Goal: Task Accomplishment & Management: Complete application form

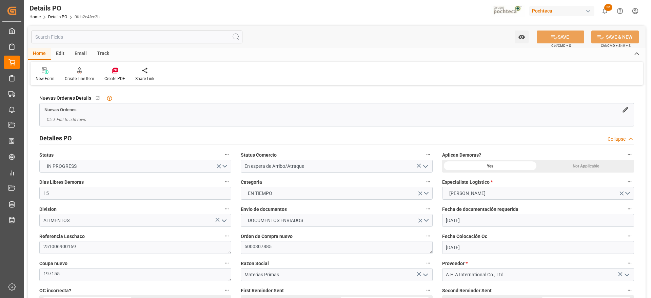
scroll to position [551, 0]
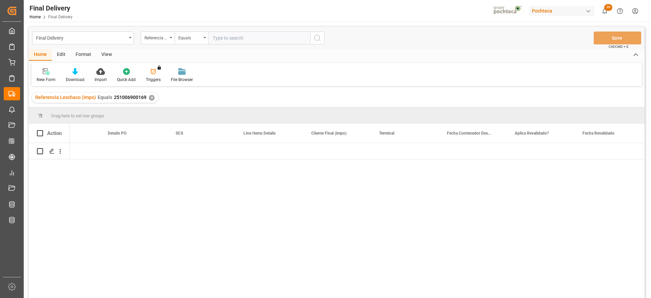
scroll to position [0, 648]
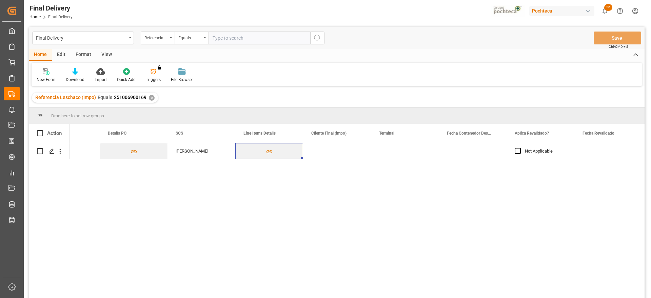
click at [151, 97] on div "✕" at bounding box center [152, 98] width 6 height 6
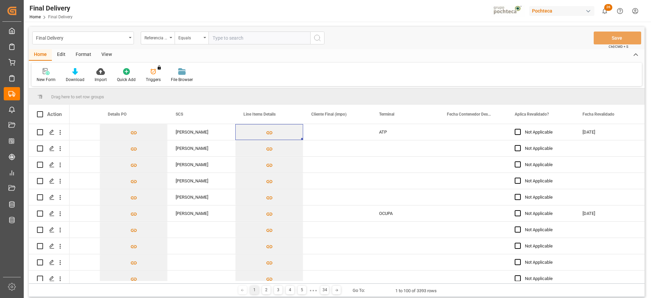
click at [87, 58] on div "Format" at bounding box center [84, 55] width 26 height 12
click at [117, 54] on div "Home Edit Format View" at bounding box center [337, 55] width 616 height 12
click at [106, 57] on div "View" at bounding box center [106, 55] width 21 height 12
click at [74, 72] on icon at bounding box center [77, 71] width 7 height 7
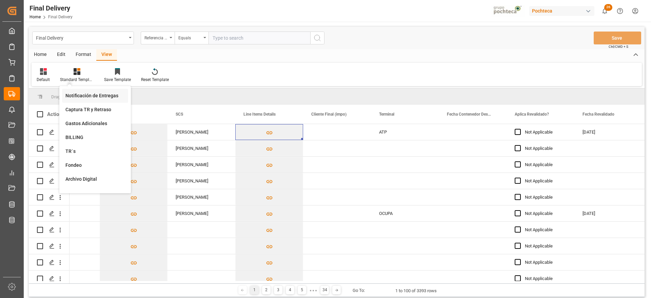
click at [89, 95] on div "Notificación de Entregas" at bounding box center [94, 95] width 59 height 7
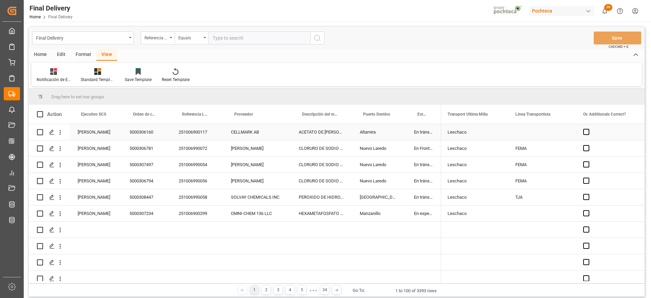
click at [406, 135] on div "Altamira" at bounding box center [379, 132] width 54 height 16
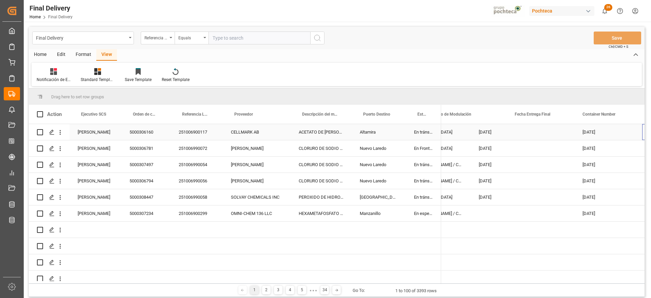
scroll to position [0, 174]
click at [563, 113] on span at bounding box center [563, 114] width 6 height 6
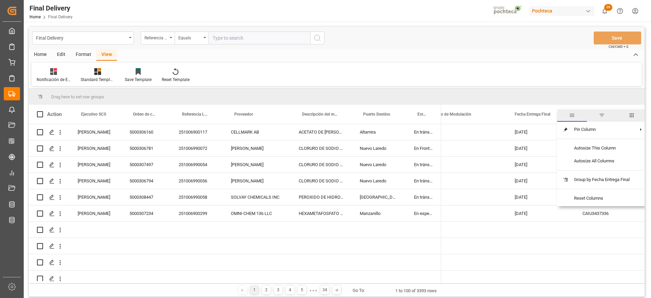
click at [601, 115] on span "filter" at bounding box center [602, 115] width 6 height 6
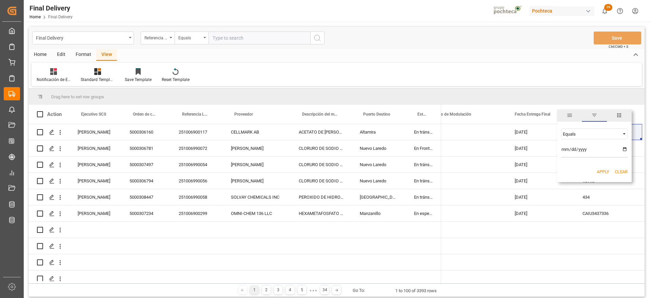
click at [624, 152] on input "date" at bounding box center [594, 151] width 66 height 14
click at [624, 150] on input "date" at bounding box center [594, 151] width 66 height 14
type input "2025-10-06"
click at [607, 173] on button "Apply" at bounding box center [603, 172] width 13 height 7
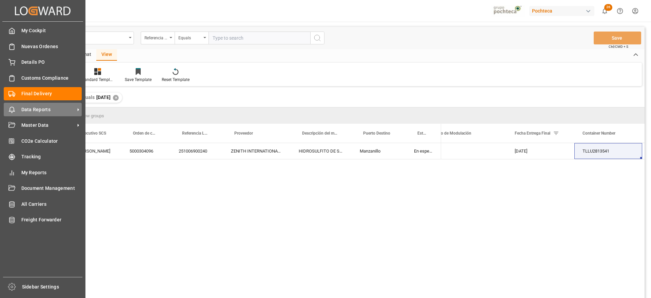
click at [76, 109] on icon at bounding box center [78, 109] width 7 height 7
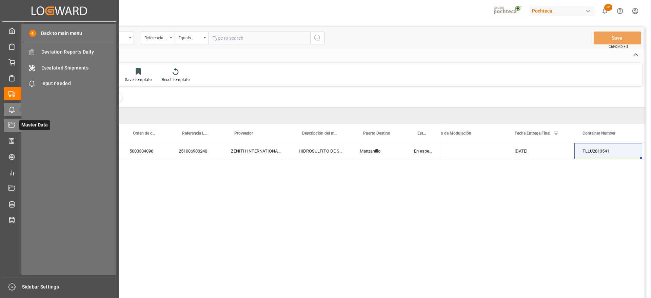
click at [17, 122] on icon at bounding box center [20, 125] width 7 height 7
drag, startPoint x: 58, startPoint y: 52, endPoint x: 44, endPoint y: 52, distance: 13.6
click at [58, 52] on span "IDH" at bounding box center [77, 51] width 73 height 7
click at [44, 52] on span "IDH" at bounding box center [77, 51] width 73 height 7
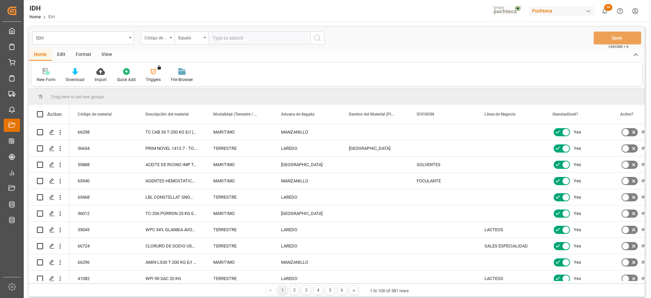
click at [160, 38] on div "Código de material" at bounding box center [155, 37] width 23 height 8
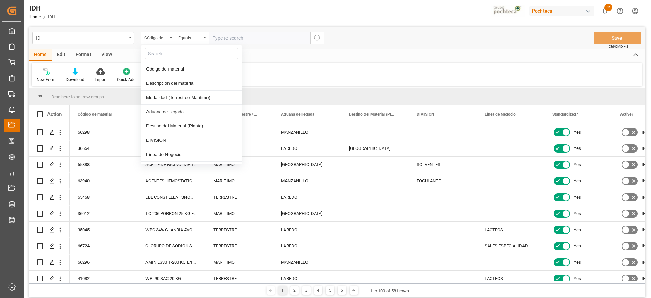
click at [169, 55] on input "text" at bounding box center [192, 53] width 96 height 11
click at [180, 82] on div "Descripción del material" at bounding box center [191, 83] width 101 height 14
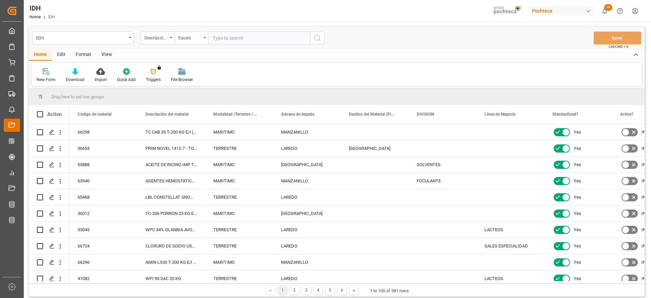
click at [223, 38] on input "text" at bounding box center [260, 38] width 102 height 13
paste input "Metabisulfito técnico"
drag, startPoint x: 263, startPoint y: 38, endPoint x: 242, endPoint y: 39, distance: 21.7
click at [242, 39] on input "Metabisulfito técnico" at bounding box center [260, 38] width 102 height 13
type input "Metabisulfito"
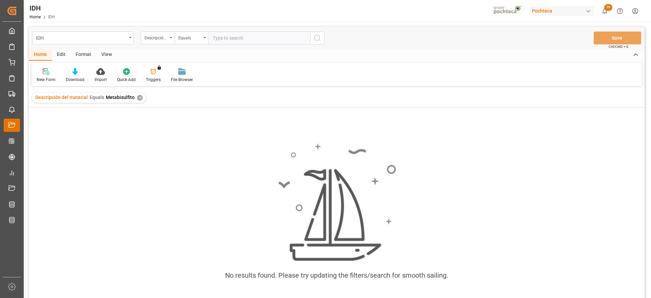
click at [441, 161] on div "No results found. Please try updating the filters/search for smooth sailing." at bounding box center [337, 214] width 616 height 155
click at [233, 35] on input "text" at bounding box center [260, 38] width 102 height 13
paste input "Metabisulfito técnico"
click at [138, 100] on div "✕" at bounding box center [140, 98] width 6 height 6
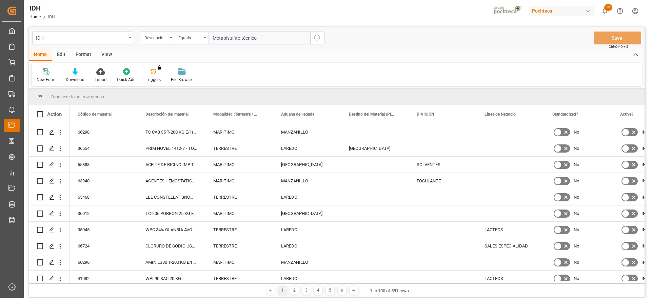
click at [248, 37] on input "Metabisulfito técnico" at bounding box center [260, 38] width 102 height 13
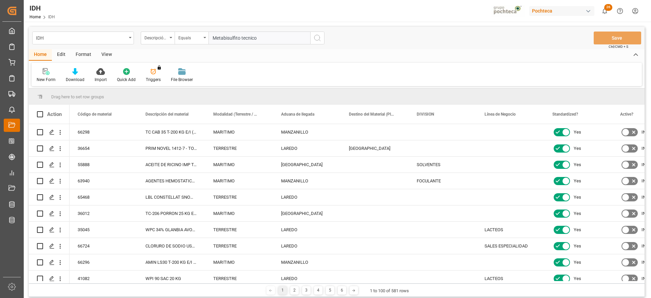
type input "Metabisulfito tecnico"
click at [319, 37] on icon "search button" at bounding box center [317, 38] width 8 height 8
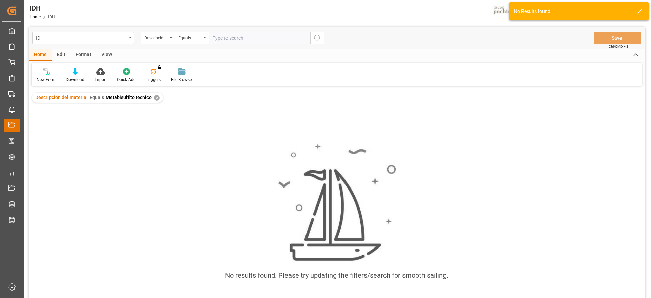
click at [156, 99] on div "✕" at bounding box center [157, 98] width 6 height 6
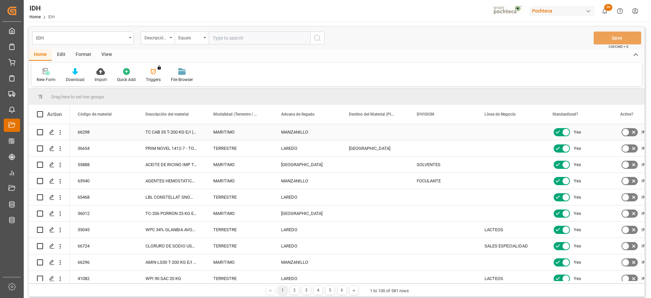
click at [447, 133] on div "Press SPACE to select this row." at bounding box center [443, 132] width 68 height 16
click at [229, 36] on input "text" at bounding box center [260, 38] width 102 height 13
paste input "Metabisulfito técnico"
type input "Metabisulfito técnico"
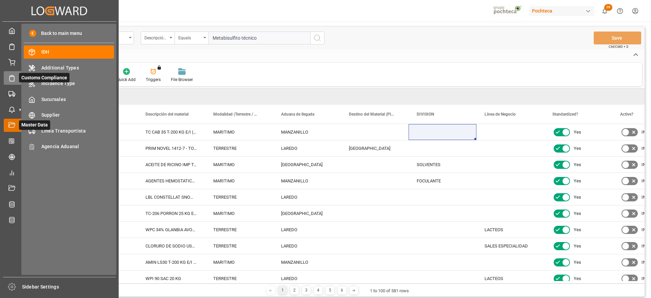
click at [37, 78] on span "Customs Compliance" at bounding box center [44, 77] width 51 height 9
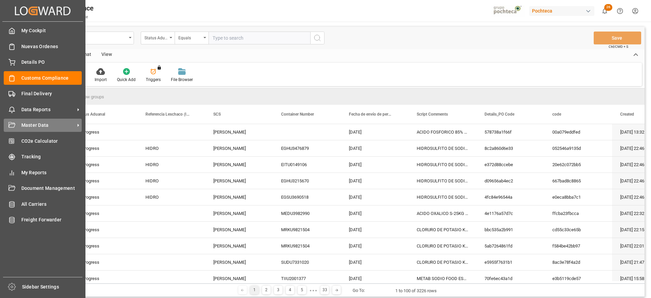
click at [73, 125] on span "Master Data" at bounding box center [48, 125] width 54 height 7
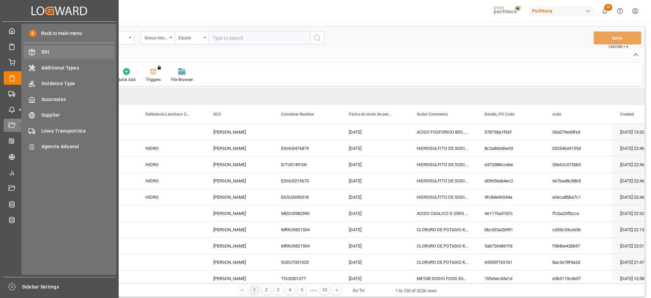
click at [68, 52] on span "IDH" at bounding box center [77, 51] width 73 height 7
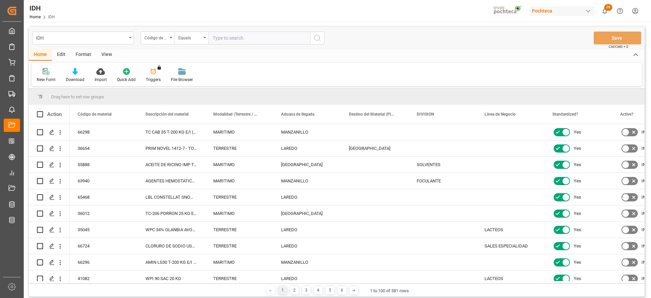
click at [41, 74] on div at bounding box center [46, 71] width 19 height 7
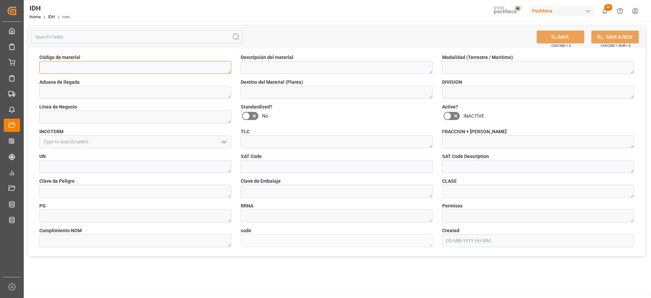
click at [143, 68] on textarea at bounding box center [135, 67] width 192 height 13
paste textarea "62991"
type textarea "62991"
click at [311, 68] on textarea at bounding box center [337, 67] width 192 height 13
paste textarea "HEXAMETAFOSFATO SODIO POLVO FG 25KG IMP"
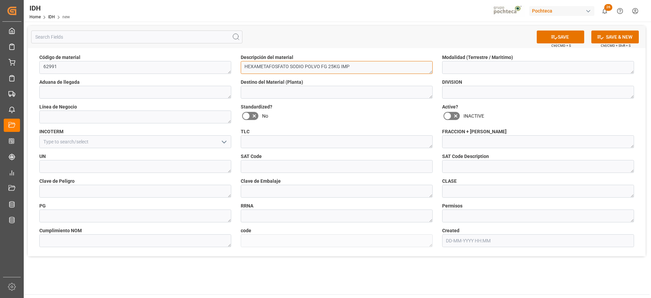
type textarea "HEXAMETAFOSFATO SODIO POLVO FG 25KG IMP"
click at [489, 67] on textarea at bounding box center [538, 67] width 192 height 13
type textarea "m"
type textarea "MARITIMO"
click at [138, 95] on textarea at bounding box center [135, 92] width 192 height 13
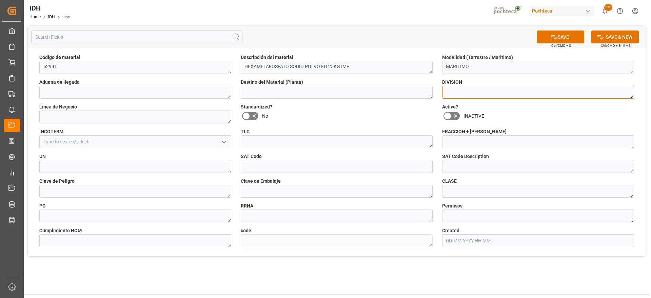
click at [466, 89] on textarea at bounding box center [538, 92] width 192 height 13
type textarea "ALIMENTOS"
click at [221, 140] on icon "open menu" at bounding box center [224, 142] width 8 height 8
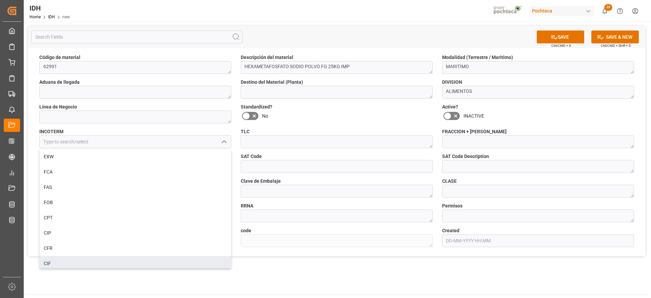
click at [148, 259] on div "CIF" at bounding box center [135, 263] width 191 height 15
type input "CIF"
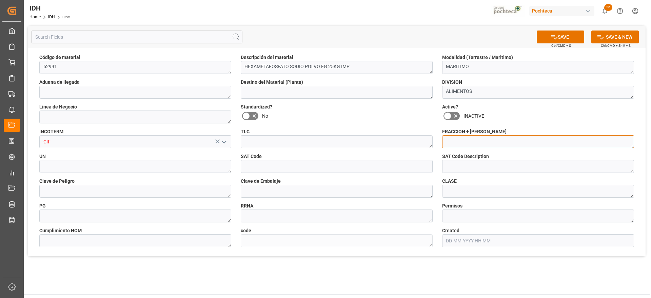
click at [476, 142] on textarea at bounding box center [538, 141] width 192 height 13
paste textarea "28353902.00"
type textarea "28353902.00"
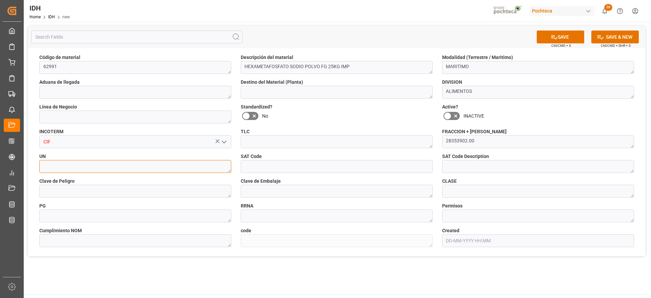
click at [73, 166] on textarea at bounding box center [135, 166] width 192 height 13
click at [72, 163] on textarea at bounding box center [135, 166] width 192 height 13
paste textarea "N/A"
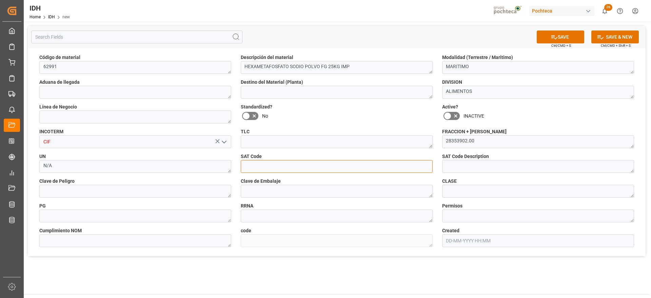
click at [279, 169] on input at bounding box center [337, 166] width 192 height 13
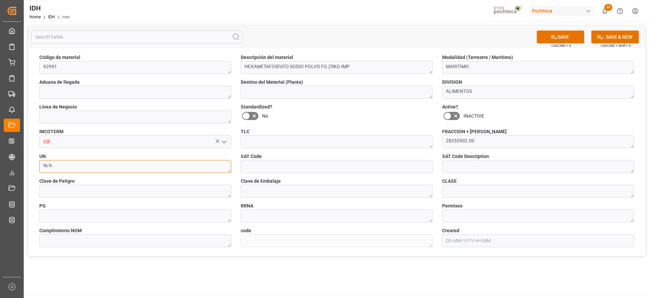
drag, startPoint x: 80, startPoint y: 162, endPoint x: 78, endPoint y: 169, distance: 7.1
click at [80, 163] on textarea "N/A" at bounding box center [135, 166] width 192 height 13
click at [75, 170] on textarea "N/A" at bounding box center [135, 166] width 192 height 13
type textarea "N/A"
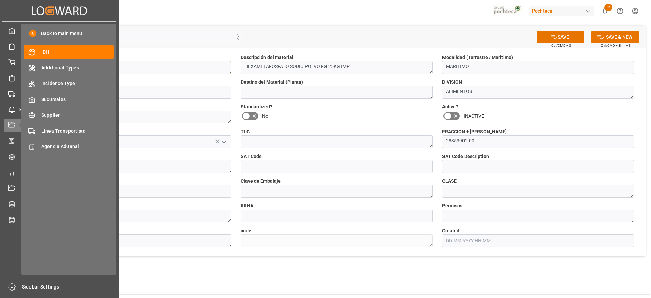
drag, startPoint x: 63, startPoint y: 65, endPoint x: 22, endPoint y: 63, distance: 41.1
click at [22, 63] on div "Created by potrace 1.15, written by Peter Selinger 2001-2017 Created by potrace…" at bounding box center [325, 149] width 651 height 298
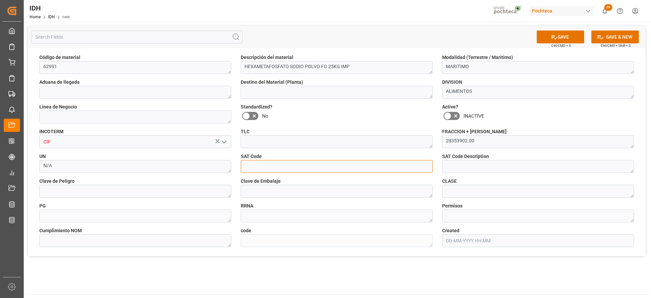
click at [306, 161] on input at bounding box center [337, 166] width 192 height 13
paste input "51171612"
type input "51171612"
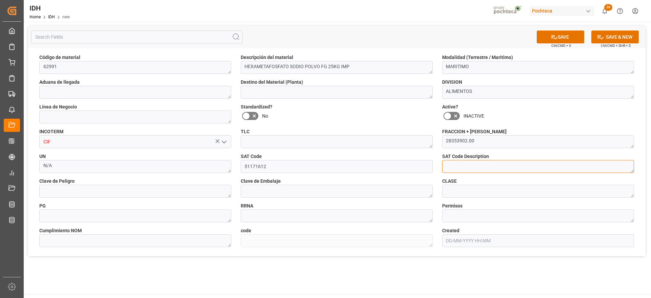
click at [510, 168] on textarea at bounding box center [538, 166] width 192 height 13
paste textarea "Metilcelulosa"
type textarea "Metilcelulosa"
click at [113, 193] on textarea at bounding box center [135, 191] width 192 height 13
type textarea "Z"
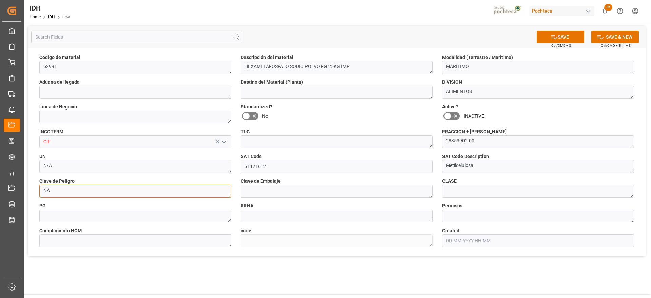
type textarea "NA"
click at [260, 186] on textarea at bounding box center [337, 191] width 192 height 13
type textarea "Z01"
click at [483, 195] on textarea at bounding box center [538, 191] width 192 height 13
type textarea "NA"
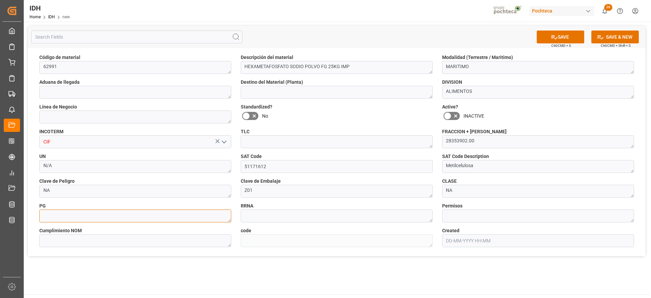
click at [188, 217] on textarea at bounding box center [135, 216] width 192 height 13
type textarea "NA"
click at [288, 212] on textarea at bounding box center [337, 216] width 192 height 13
type textarea "NA"
click at [472, 212] on textarea at bounding box center [538, 216] width 192 height 13
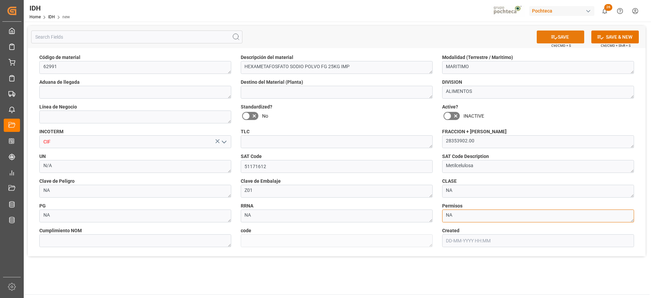
type textarea "NA"
click at [554, 38] on icon at bounding box center [554, 37] width 6 height 4
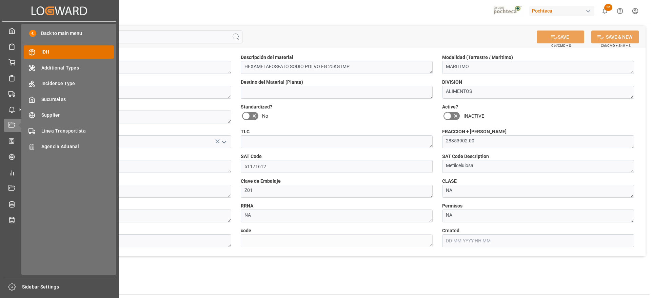
click at [68, 48] on div "IDH IDH" at bounding box center [69, 51] width 90 height 13
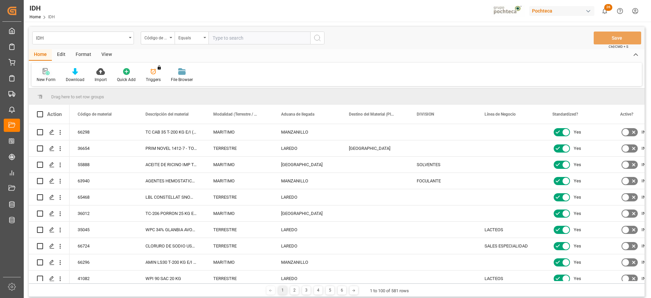
click at [45, 78] on div "New Form" at bounding box center [46, 80] width 19 height 6
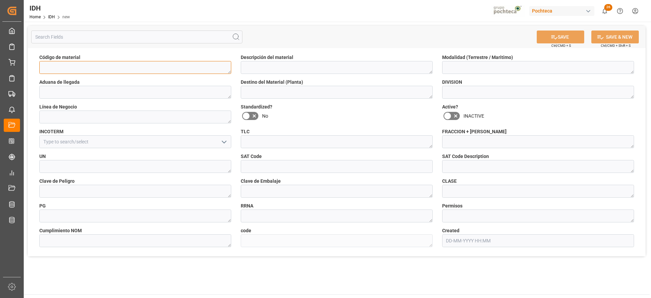
click at [103, 69] on textarea at bounding box center [135, 67] width 192 height 13
paste textarea "59665"
type textarea "59665"
click at [313, 66] on textarea at bounding box center [337, 67] width 192 height 13
paste textarea "CMC FH3000 SAC 25 KG"
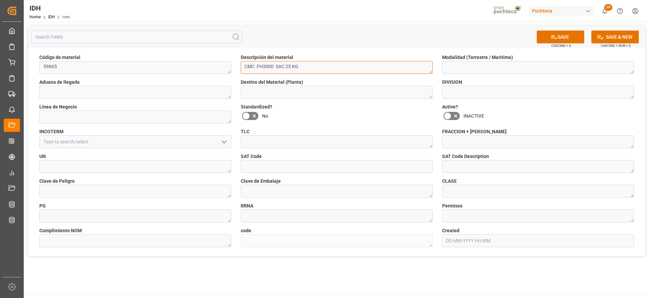
type textarea "CMC FH3000 SAC 25 KG"
click at [476, 65] on textarea at bounding box center [538, 67] width 192 height 13
click at [467, 71] on textarea at bounding box center [538, 67] width 192 height 13
type textarea "MARITIMO"
click at [344, 94] on textarea at bounding box center [337, 92] width 192 height 13
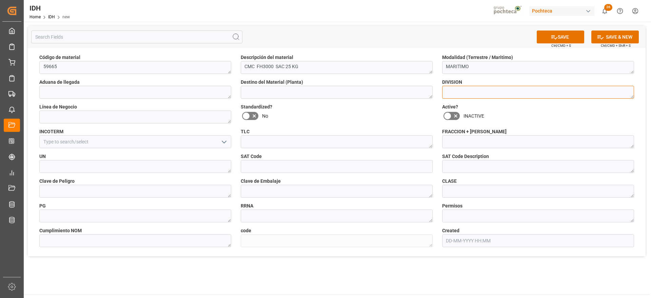
click at [493, 86] on textarea at bounding box center [538, 92] width 192 height 13
type textarea "ALIMENTOS"
click at [134, 149] on div "INCOTERM" at bounding box center [135, 138] width 201 height 25
click at [169, 143] on input at bounding box center [135, 141] width 192 height 13
click at [229, 141] on input at bounding box center [135, 141] width 192 height 13
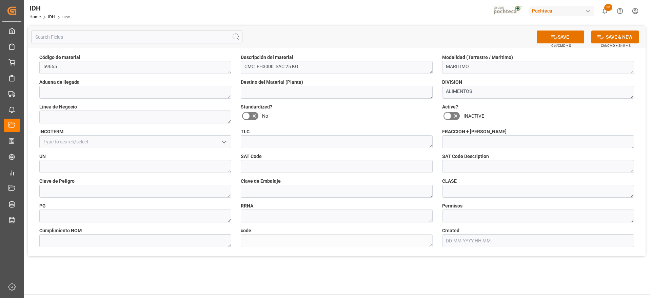
click at [226, 141] on polyline "open menu" at bounding box center [224, 142] width 4 height 2
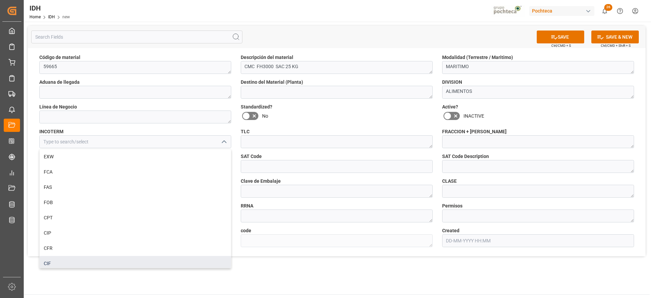
click at [163, 263] on div "CIF" at bounding box center [135, 263] width 191 height 15
type input "CIF"
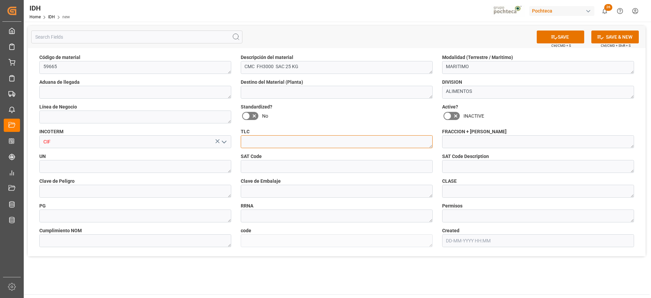
click at [299, 141] on textarea at bounding box center [337, 141] width 192 height 13
click at [480, 136] on textarea at bounding box center [538, 141] width 192 height 13
paste textarea "39123101.00"
type textarea "39123101.00"
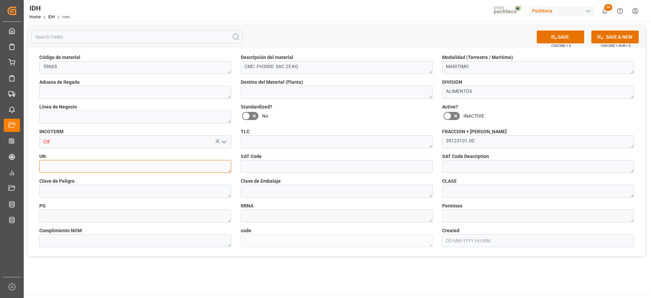
click at [114, 170] on textarea at bounding box center [135, 166] width 192 height 13
click at [131, 170] on textarea at bounding box center [135, 166] width 192 height 13
type textarea "NA"
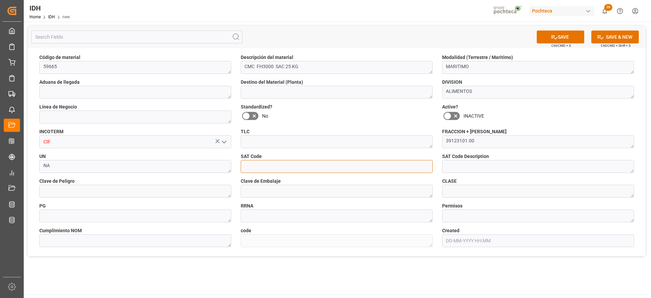
click at [340, 165] on input at bounding box center [337, 166] width 192 height 13
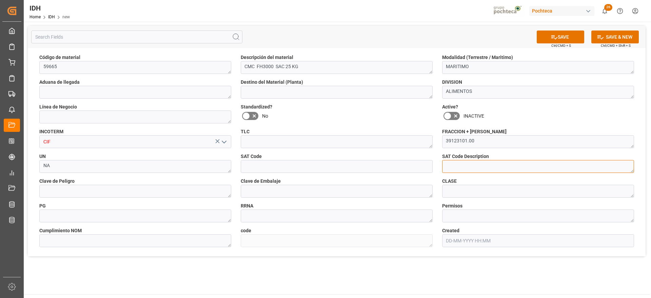
click at [464, 164] on textarea at bounding box center [538, 166] width 192 height 13
paste textarea "Metilcelulosa"
type textarea "Metilcelulosa"
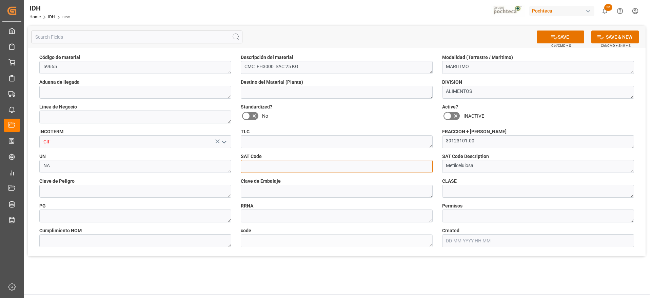
click at [288, 168] on input at bounding box center [337, 166] width 192 height 13
paste input "51171612"
type input "51171612"
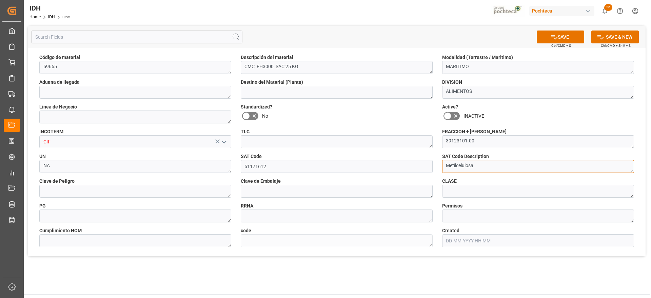
click at [453, 171] on textarea "Metilcelulosa" at bounding box center [538, 166] width 192 height 13
type textarea "Metilcelulosa"
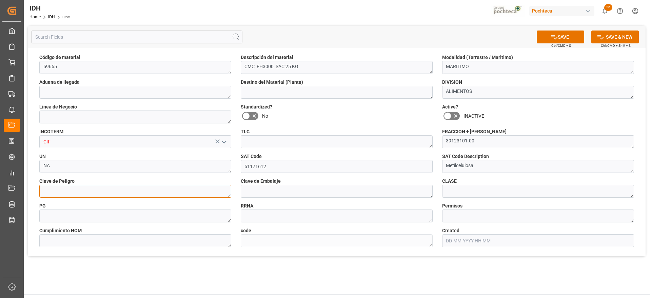
click at [97, 189] on textarea at bounding box center [135, 191] width 192 height 13
type textarea "NA"
click at [262, 193] on textarea at bounding box center [337, 191] width 192 height 13
type textarea "Z01"
click at [467, 193] on textarea at bounding box center [538, 191] width 192 height 13
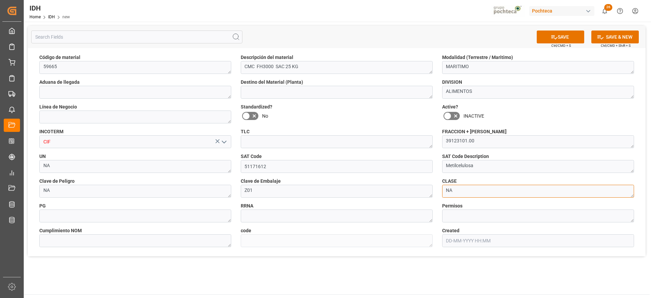
type textarea "NA"
click at [85, 216] on textarea at bounding box center [135, 216] width 192 height 13
type textarea "NA"
click at [273, 218] on textarea at bounding box center [337, 216] width 192 height 13
type textarea "NA"
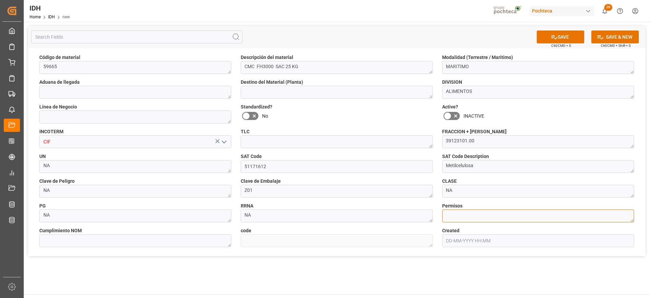
click at [486, 217] on textarea at bounding box center [538, 216] width 192 height 13
type textarea "NA"
click at [557, 37] on button "SAVE" at bounding box center [560, 37] width 47 height 13
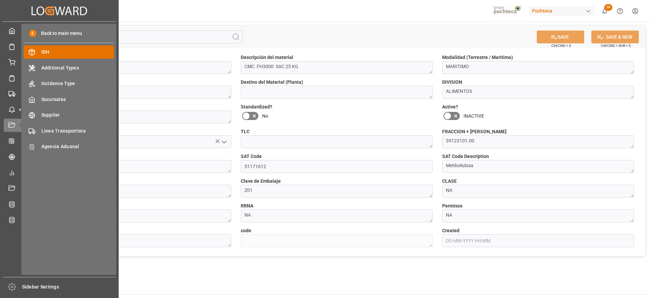
click at [63, 50] on span "IDH" at bounding box center [77, 51] width 73 height 7
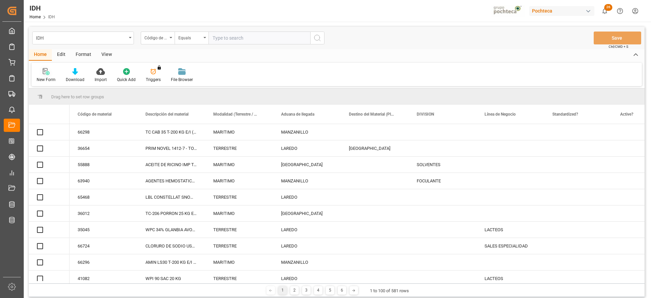
click at [46, 77] on div "New Form" at bounding box center [46, 80] width 19 height 6
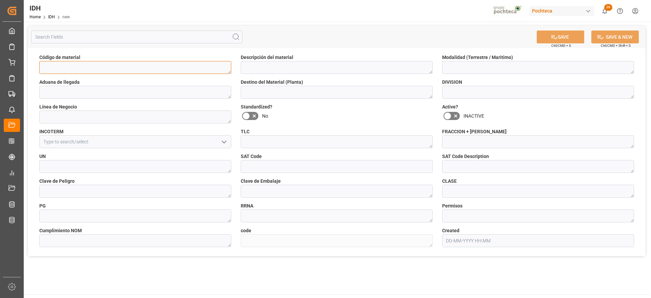
click at [88, 67] on textarea at bounding box center [135, 67] width 192 height 13
paste textarea "59663"
type textarea "59663"
click at [284, 58] on span "Descripción del material" at bounding box center [267, 57] width 53 height 7
click at [282, 66] on textarea at bounding box center [337, 67] width 192 height 13
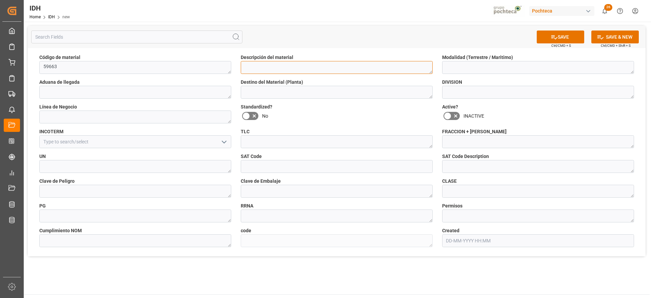
paste textarea "CMC FH5000 SAC 25 Kg"
type textarea "CMC FH5000 SAC 25 Kg"
click at [480, 72] on textarea at bounding box center [538, 67] width 192 height 13
type textarea "MARITIMO"
click at [91, 92] on textarea at bounding box center [135, 92] width 192 height 13
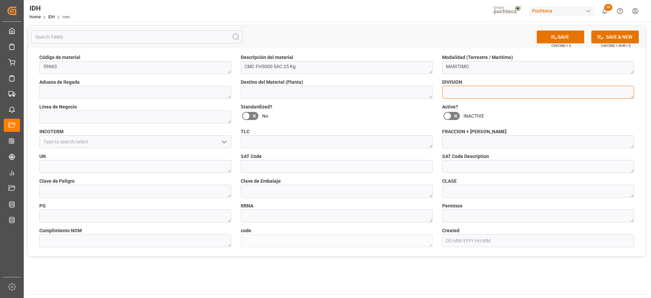
click at [468, 93] on textarea at bounding box center [538, 92] width 192 height 13
type textarea "ALIMENTOS"
click at [223, 141] on polyline "open menu" at bounding box center [224, 142] width 4 height 2
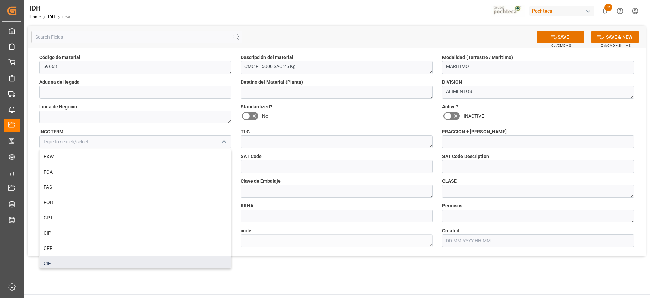
click at [141, 258] on div "CIF" at bounding box center [135, 263] width 191 height 15
type input "CIF"
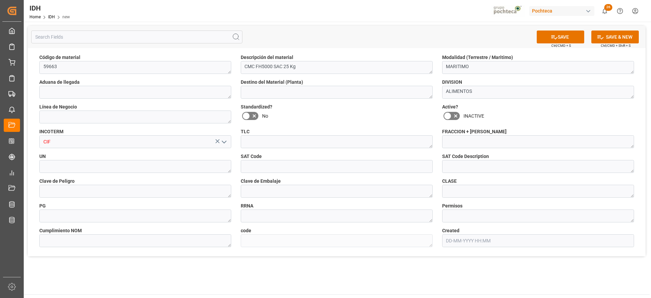
click at [488, 135] on label "FRACCION + NICO" at bounding box center [538, 131] width 192 height 7
click at [479, 145] on textarea at bounding box center [538, 141] width 192 height 13
paste textarea "39123101.00"
type textarea "39123101.00"
click at [162, 172] on textarea at bounding box center [135, 166] width 192 height 13
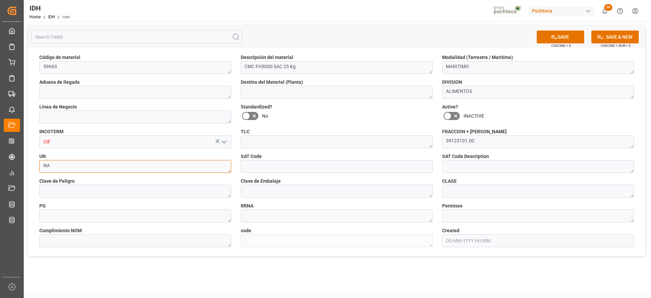
type textarea "NA"
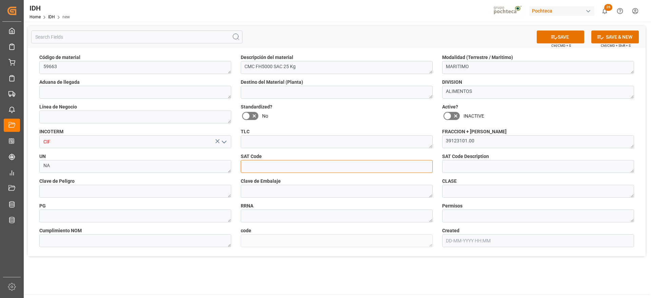
click at [318, 169] on input at bounding box center [337, 166] width 192 height 13
paste input "51171612"
type input "51171612"
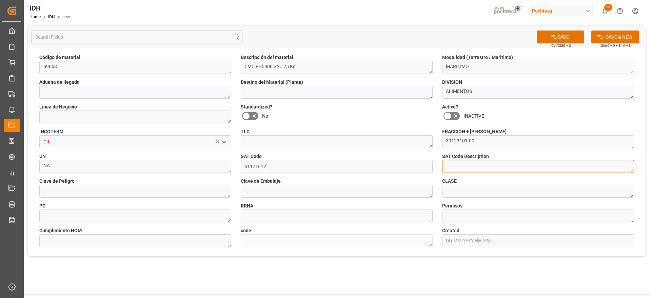
click at [458, 168] on textarea at bounding box center [538, 166] width 192 height 13
paste textarea "Metilcelulosa"
type textarea "Metilcelulosa"
click at [78, 192] on textarea at bounding box center [135, 191] width 192 height 13
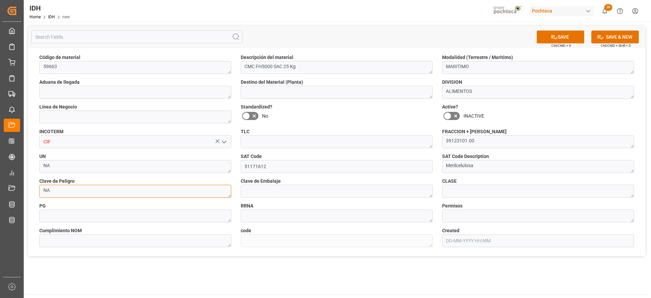
type textarea "NA"
click at [247, 191] on textarea at bounding box center [337, 191] width 192 height 13
type textarea "Z01"
click at [475, 189] on textarea at bounding box center [538, 191] width 192 height 13
type textarea "NA"
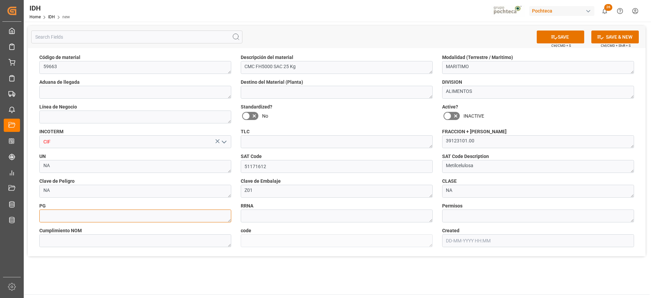
click at [178, 212] on textarea at bounding box center [135, 216] width 192 height 13
type textarea "NA"
click at [302, 218] on textarea at bounding box center [337, 216] width 192 height 13
type textarea "NA"
click at [480, 219] on textarea at bounding box center [538, 216] width 192 height 13
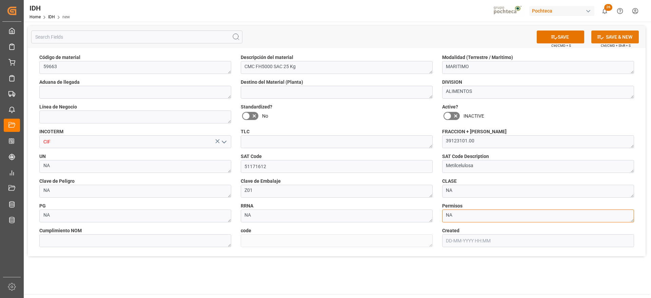
type textarea "NA"
click at [614, 35] on button "SAVE & NEW" at bounding box center [614, 37] width 47 height 13
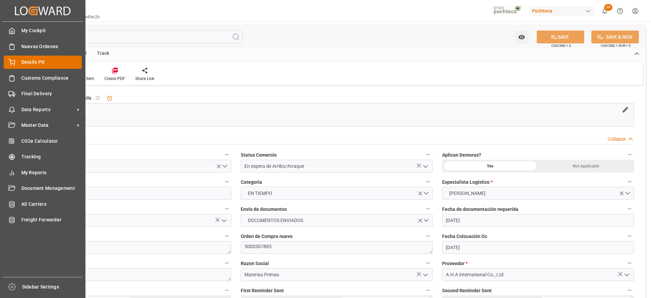
click at [16, 63] on div "Details PO Details PO" at bounding box center [43, 62] width 78 height 13
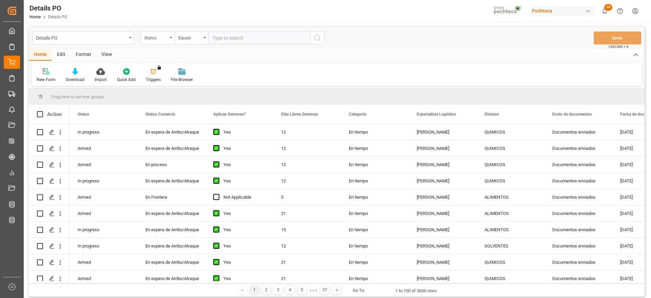
click at [156, 37] on div "Status" at bounding box center [155, 37] width 23 height 8
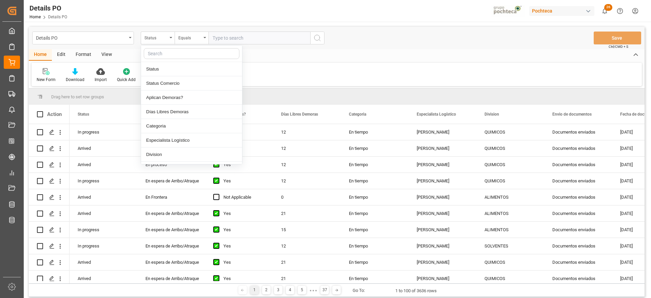
click at [166, 54] on input "text" at bounding box center [192, 53] width 96 height 11
type input "ref"
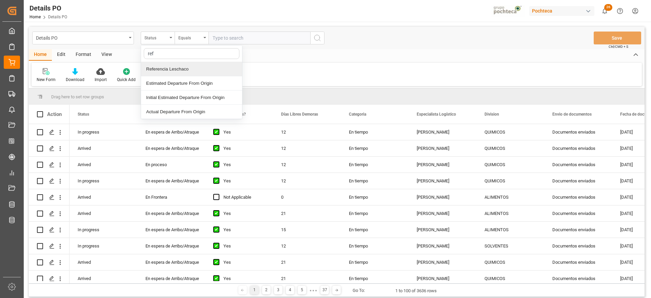
click at [173, 71] on div "Referencia Leschaco" at bounding box center [191, 69] width 101 height 14
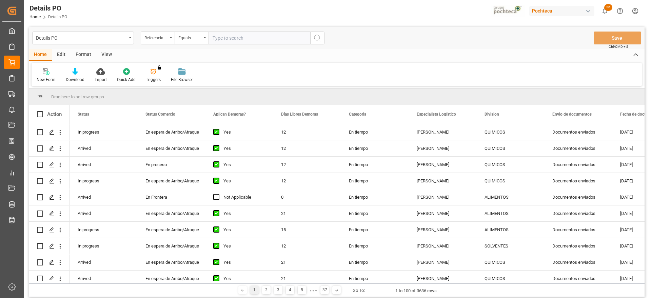
click at [225, 40] on input "text" at bounding box center [260, 38] width 102 height 13
paste input "251006900167"
type input "251006900167"
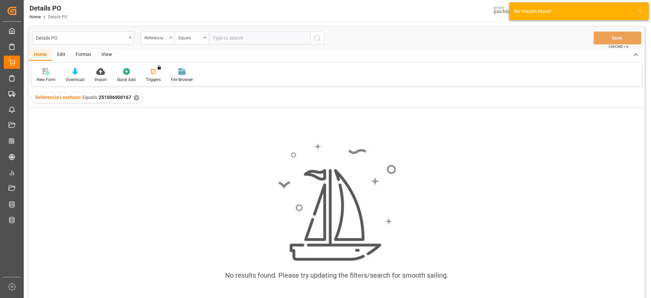
click at [134, 97] on div "✕" at bounding box center [137, 98] width 6 height 6
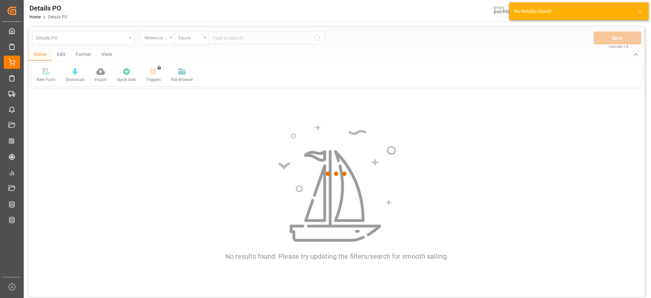
click at [232, 38] on div at bounding box center [337, 174] width 616 height 294
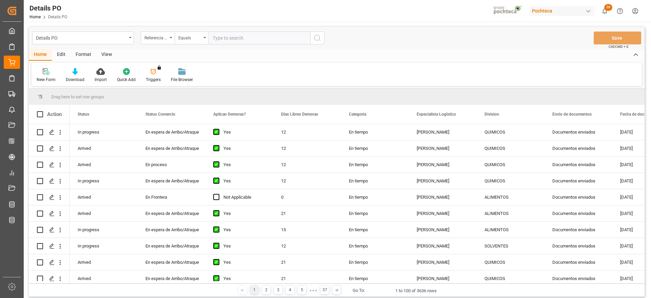
click at [226, 39] on input "text" at bounding box center [260, 38] width 102 height 13
paste input "251006900167"
type input "251006900167"
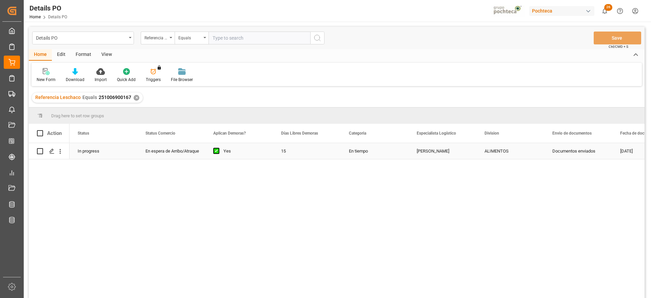
click at [519, 151] on div "ALIMENTOS" at bounding box center [511, 151] width 52 height 16
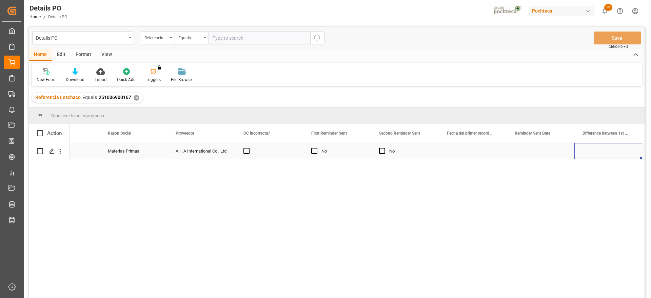
scroll to position [0, 919]
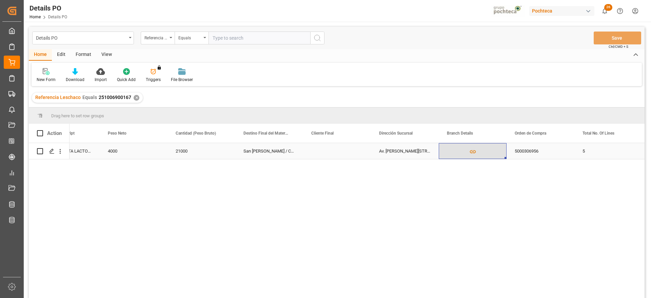
click at [471, 152] on icon "Press SPACE to select this row." at bounding box center [472, 151] width 7 height 7
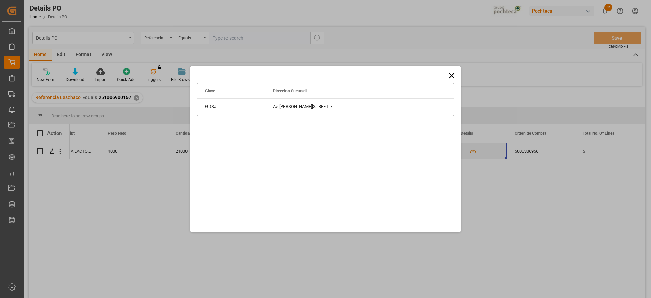
click at [451, 76] on icon at bounding box center [451, 75] width 5 height 5
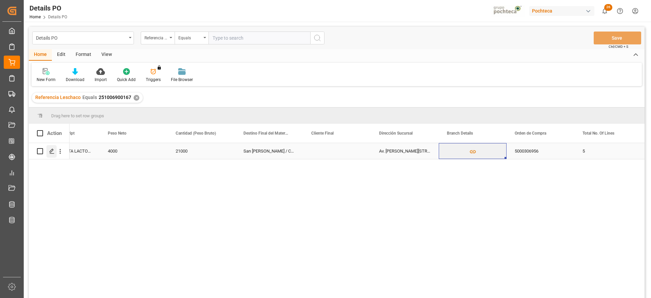
click at [53, 156] on div "Press SPACE to select this row." at bounding box center [51, 151] width 10 height 13
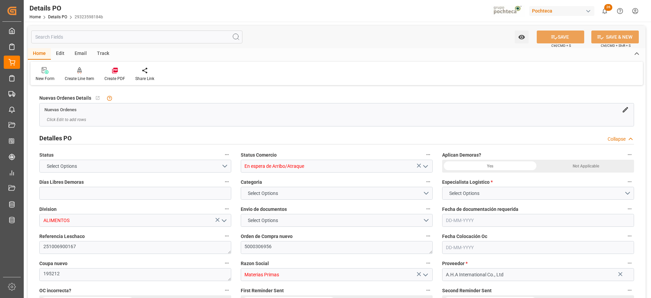
type input "15"
type input "5"
type input "17-09-2025"
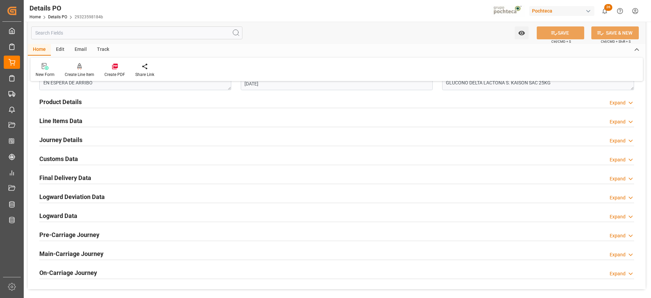
click at [57, 117] on h2 "Line Items Data" at bounding box center [60, 120] width 43 height 9
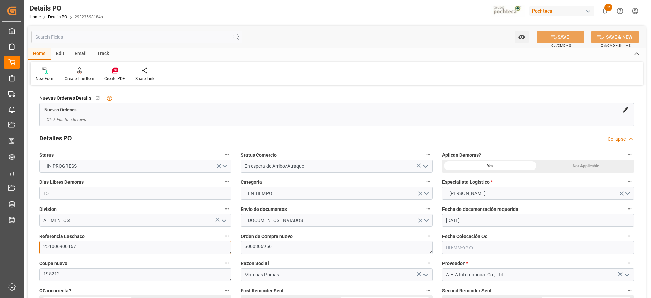
drag, startPoint x: 80, startPoint y: 248, endPoint x: 26, endPoint y: 240, distance: 53.8
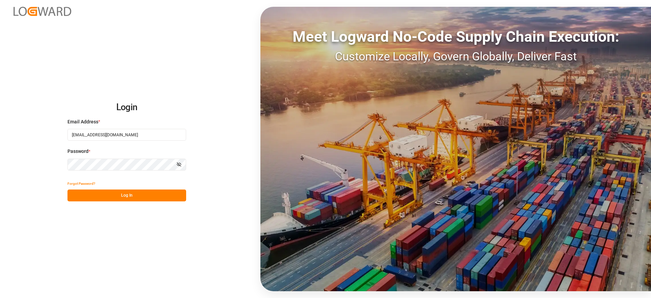
click at [120, 192] on button "Log In" at bounding box center [126, 196] width 119 height 12
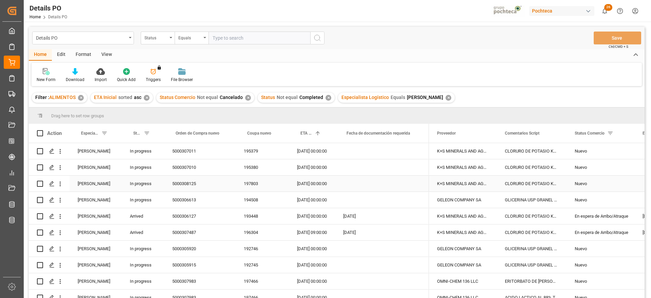
click at [374, 185] on div "Press SPACE to select this row." at bounding box center [382, 184] width 94 height 16
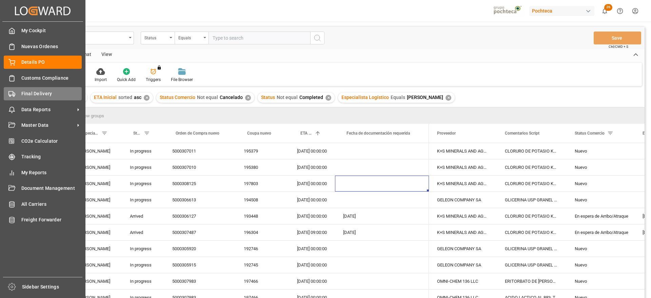
click at [23, 95] on span "Final Delivery" at bounding box center [51, 93] width 61 height 7
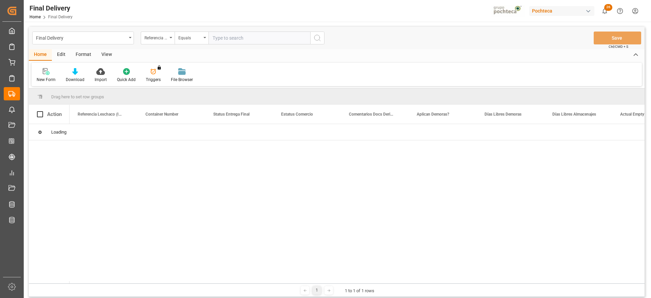
click at [219, 38] on input "text" at bounding box center [260, 38] width 102 height 13
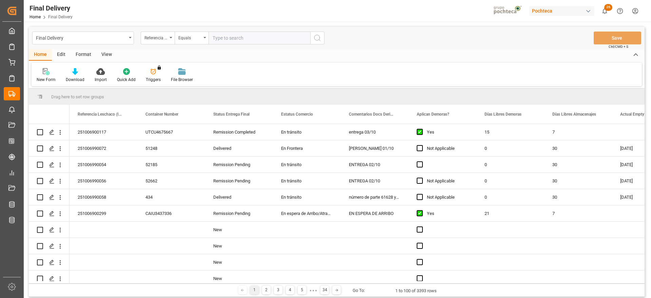
paste input "251006900167"
type input "251006900167"
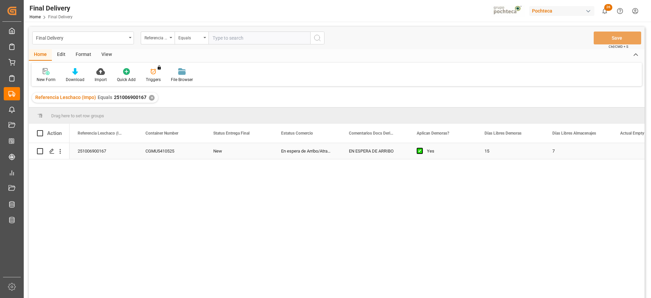
click at [393, 156] on div "EN ESPERA DE ARRIBO" at bounding box center [375, 151] width 68 height 16
click at [431, 154] on div "Press SPACE to select this row." at bounding box center [443, 151] width 68 height 16
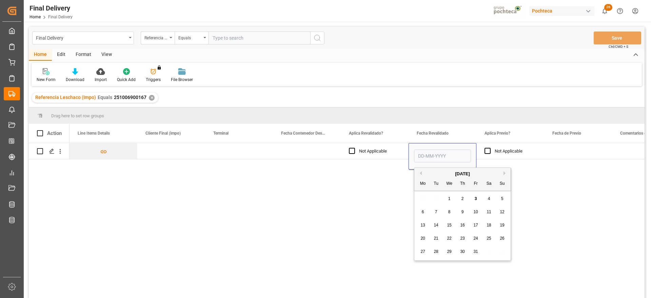
click at [475, 201] on div "3" at bounding box center [476, 199] width 8 height 8
type input "[DATE]"
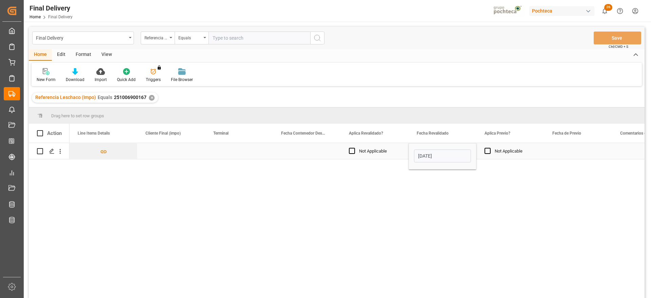
drag, startPoint x: 532, startPoint y: 151, endPoint x: 540, endPoint y: 149, distance: 8.4
click at [532, 150] on div "Not Applicable" at bounding box center [515, 151] width 41 height 16
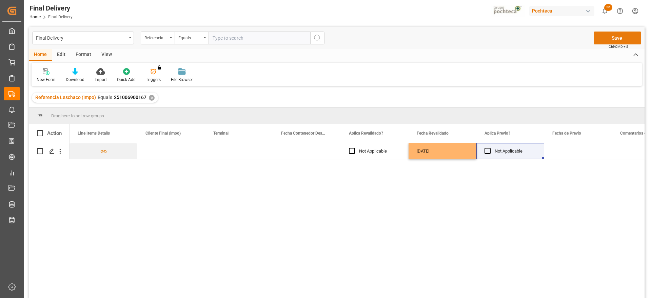
click at [618, 38] on button "Save" at bounding box center [617, 38] width 47 height 13
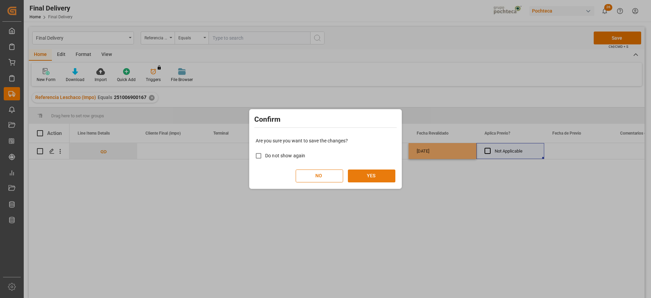
click at [367, 174] on button "YES" at bounding box center [371, 176] width 47 height 13
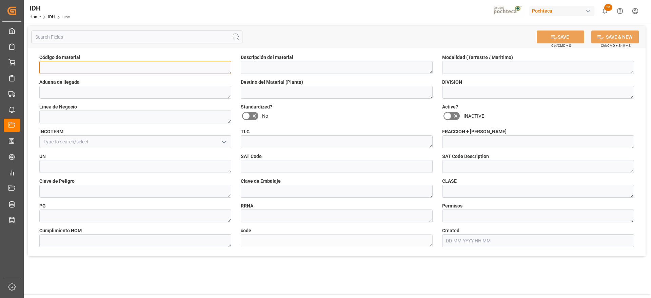
click at [80, 65] on textarea at bounding box center [135, 67] width 192 height 13
paste textarea "28924"
type textarea "28924"
click at [296, 62] on textarea at bounding box center [337, 67] width 192 height 13
paste textarea "BIOXIDO DE TITANIO [PERSON_NAME] 25 KG"
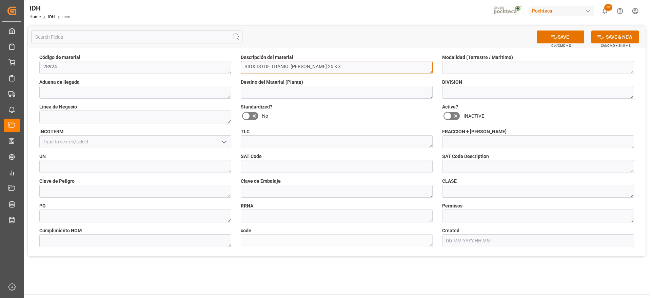
type textarea "BIOXIDO DE TITANIO [PERSON_NAME] 25 KG"
click at [507, 62] on textarea at bounding box center [538, 67] width 192 height 13
type textarea "MARITIMO"
click at [118, 93] on textarea at bounding box center [135, 92] width 192 height 13
click at [448, 90] on textarea at bounding box center [538, 92] width 192 height 13
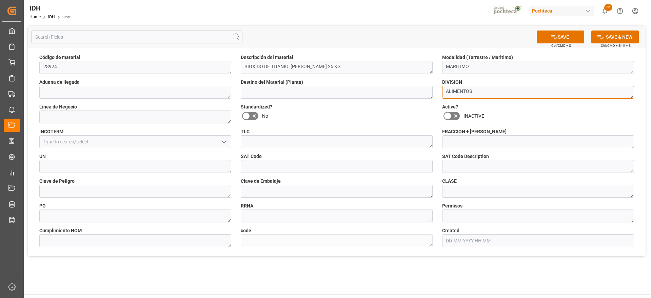
type textarea "ALIMENTOS"
click at [119, 151] on div "UN" at bounding box center [135, 163] width 201 height 25
click at [222, 141] on polyline "open menu" at bounding box center [224, 142] width 4 height 2
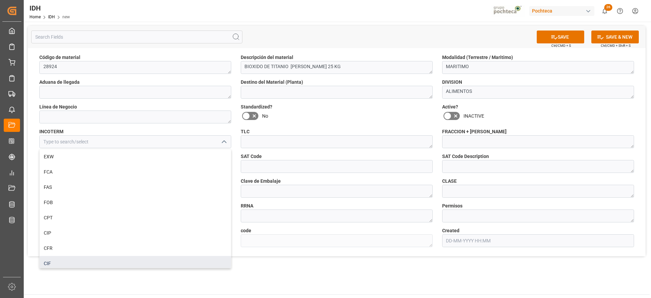
click at [145, 261] on div "CIF" at bounding box center [135, 263] width 191 height 15
type input "CIF"
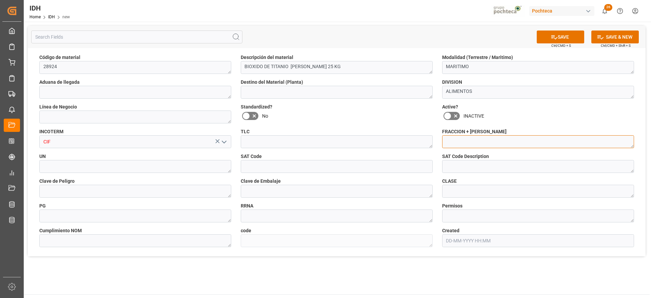
click at [477, 142] on textarea at bounding box center [538, 141] width 192 height 13
paste textarea "28230001.00"
type textarea "28230001.00"
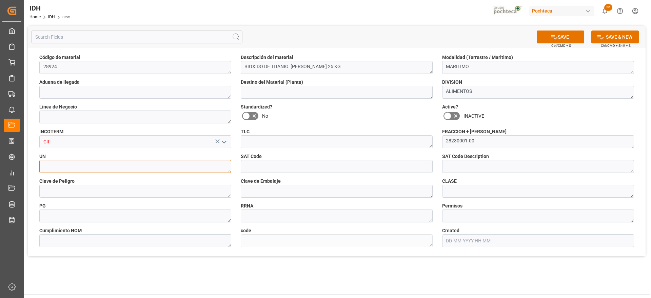
click at [95, 170] on textarea at bounding box center [135, 166] width 192 height 13
type textarea "NA"
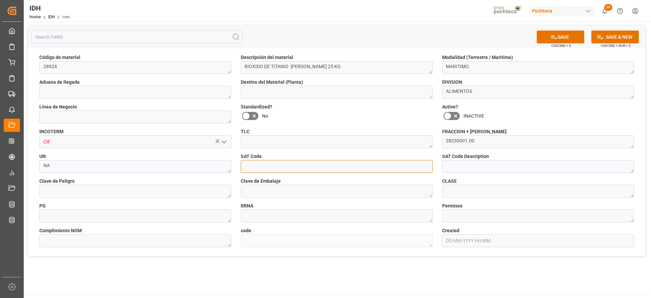
click at [251, 166] on input at bounding box center [337, 166] width 192 height 13
paste input "12171604"
type input "12171604"
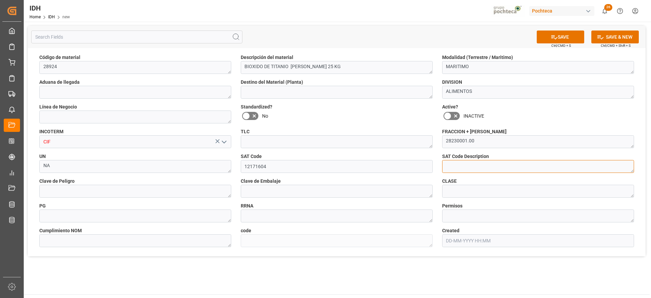
click at [481, 165] on textarea at bounding box center [538, 166] width 192 height 13
paste textarea "Dióxido de titanio"
type textarea "Dióxido de titanio"
click at [67, 191] on textarea at bounding box center [135, 191] width 192 height 13
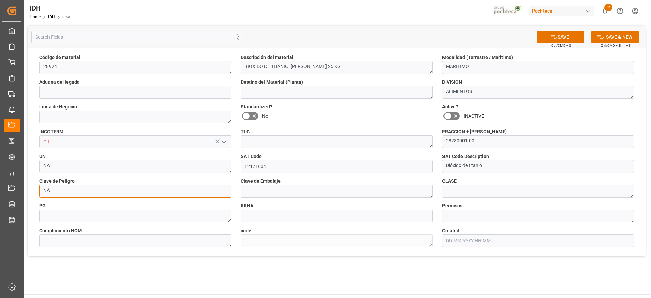
type textarea "NA"
click at [245, 195] on textarea at bounding box center [337, 191] width 192 height 13
type textarea "Z01"
click at [454, 191] on textarea at bounding box center [538, 191] width 192 height 13
type textarea "NA"
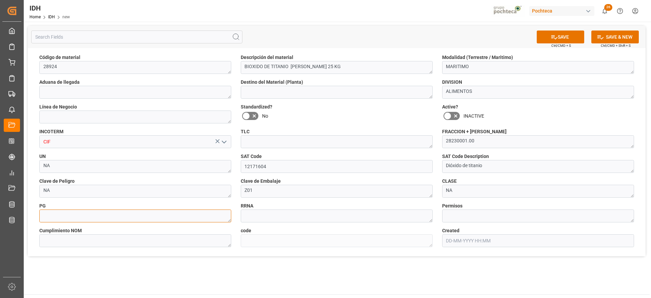
click at [76, 213] on textarea at bounding box center [135, 216] width 192 height 13
type textarea "NA"
click at [322, 217] on textarea at bounding box center [337, 216] width 192 height 13
type textarea "NA"
click at [479, 216] on textarea at bounding box center [538, 216] width 192 height 13
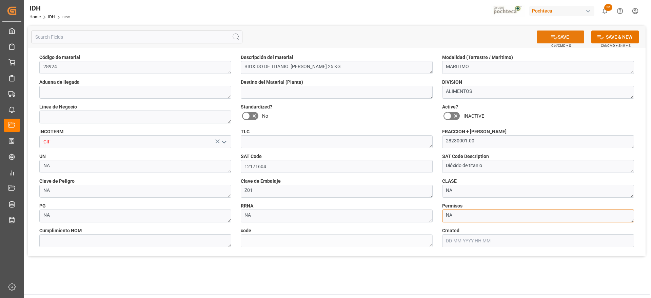
type textarea "NA"
click at [566, 36] on button "SAVE" at bounding box center [560, 37] width 47 height 13
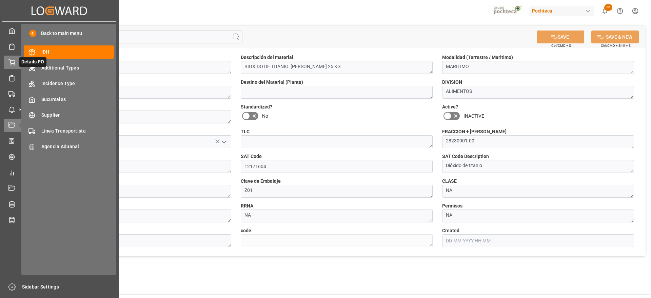
click at [12, 61] on icon at bounding box center [12, 61] width 6 height 4
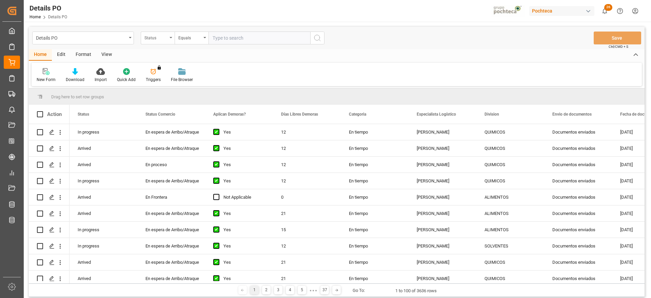
click at [151, 37] on div "Status" at bounding box center [155, 37] width 23 height 8
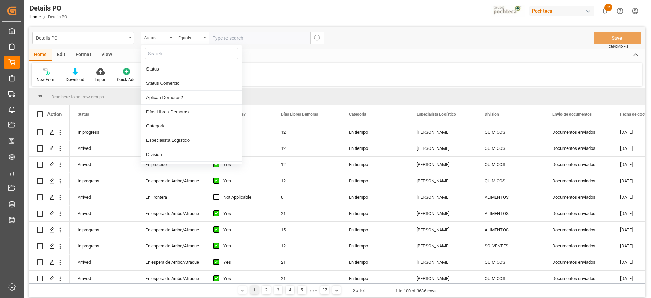
click at [163, 53] on input "text" at bounding box center [192, 53] width 96 height 11
type input "ref"
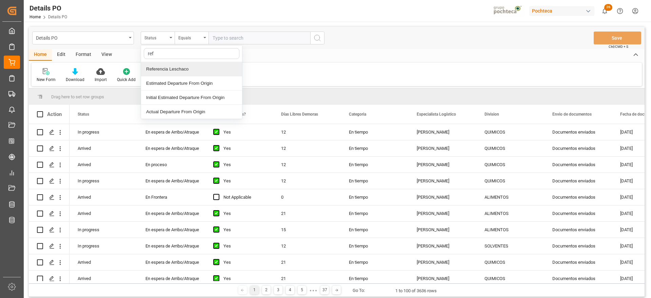
click at [170, 70] on div "Referencia Leschaco" at bounding box center [191, 69] width 101 height 14
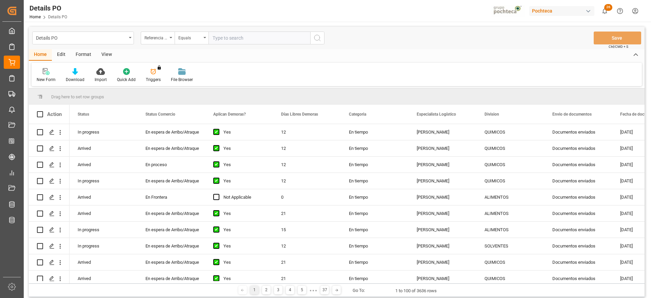
click at [242, 41] on input "text" at bounding box center [260, 38] width 102 height 13
paste input "251006900169"
type input "251006900169"
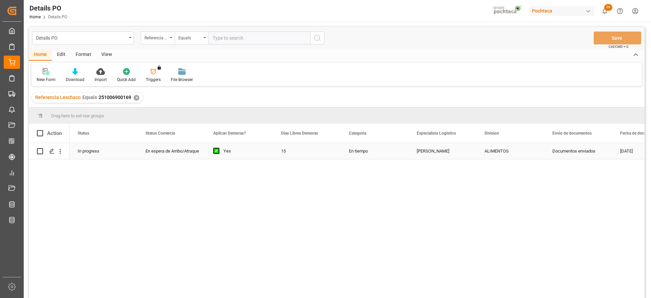
click at [541, 149] on div "ALIMENTOS" at bounding box center [510, 151] width 68 height 16
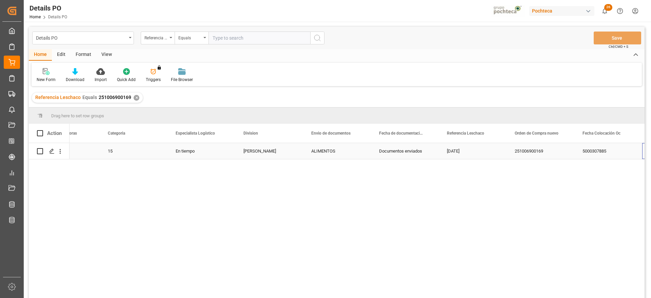
scroll to position [0, 241]
click at [60, 149] on icon "open menu" at bounding box center [60, 151] width 1 height 5
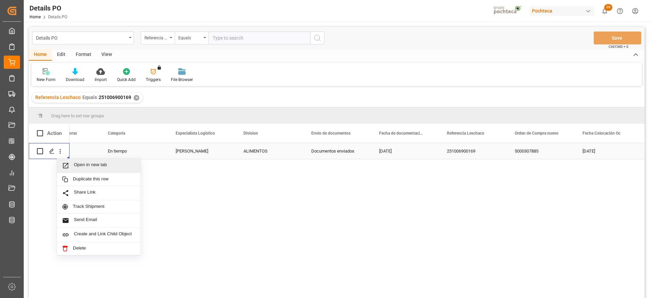
click at [143, 143] on div "En tiempo" at bounding box center [134, 151] width 68 height 16
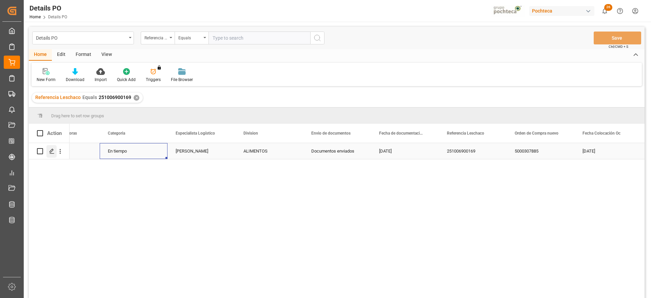
click at [52, 147] on div "Press SPACE to select this row." at bounding box center [51, 151] width 10 height 13
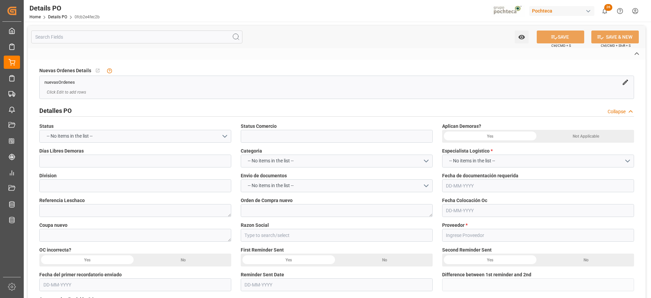
type input "En espera de Arribo/Atraque"
type input "ALIMENTOS"
type textarea "251006900169"
type textarea "5000307885"
type textarea "197155"
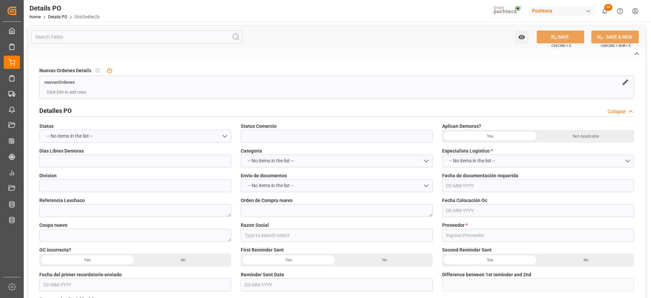
type input "Materias Primas"
type input "A.H.A International Co., Ltd"
type textarea "HA25GB102-04250"
type textarea "EN ESPERA DE ARRIBO"
type textarea "BIOXIDO DE TITANIO FG SACO 25 KG (28924)"
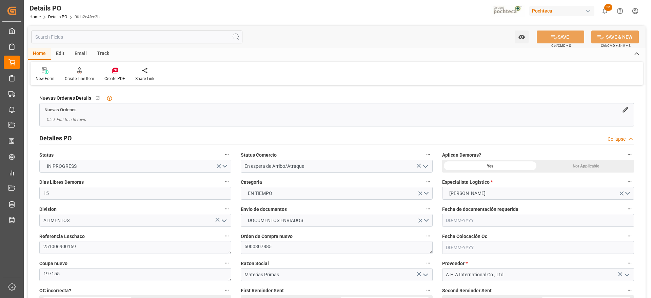
type input "15"
type input "[DATE]"
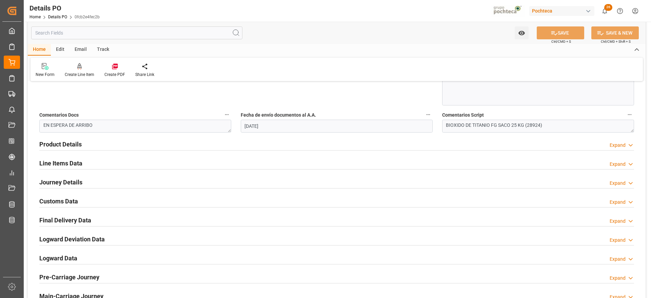
scroll to position [424, 0]
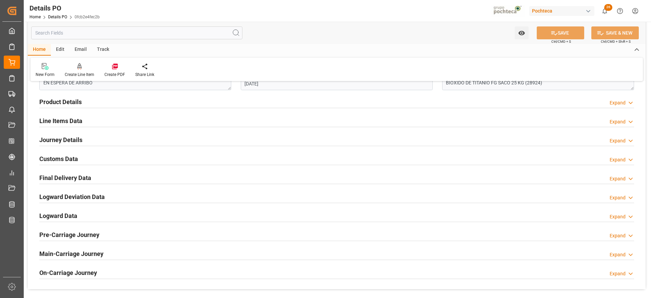
click at [66, 158] on h2 "Customs Data" at bounding box center [58, 158] width 39 height 9
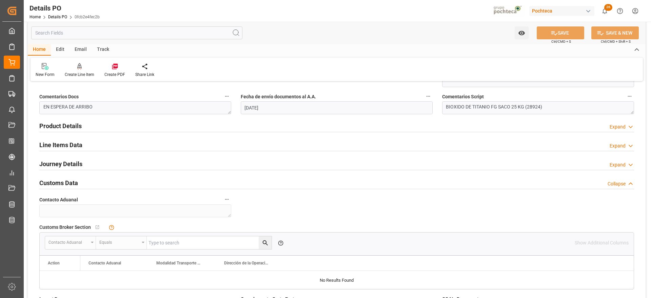
scroll to position [381, 0]
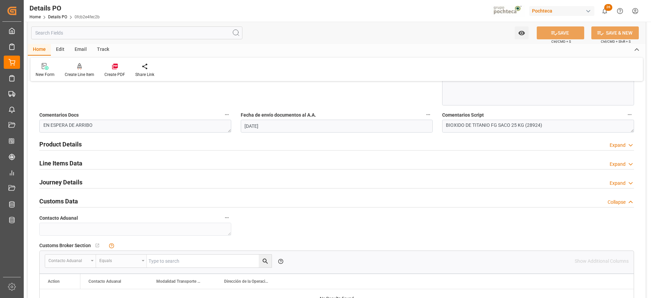
click at [55, 161] on h2 "Line Items Data" at bounding box center [60, 163] width 43 height 9
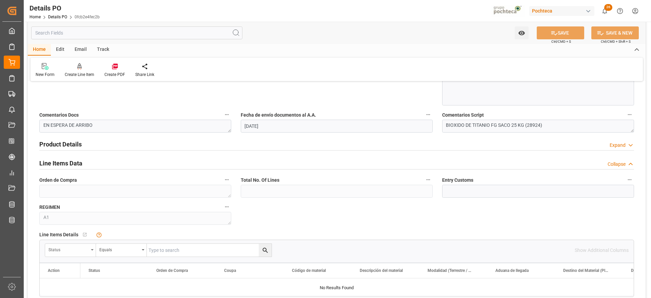
click at [74, 249] on div "Status" at bounding box center [68, 249] width 40 height 8
click at [82, 265] on input "text" at bounding box center [96, 265] width 96 height 11
type input "ord"
click at [79, 282] on div "Orden de Compra" at bounding box center [95, 281] width 101 height 14
click at [177, 249] on input "text" at bounding box center [209, 250] width 125 height 13
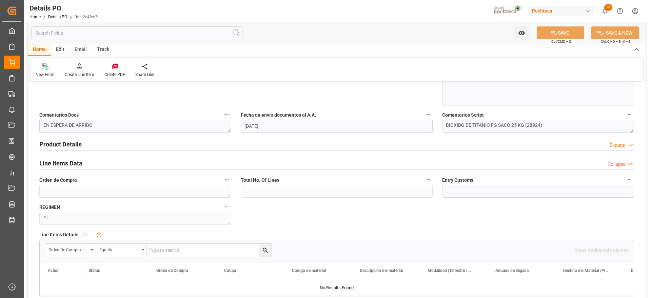
paste input "5000307885"
type input "5000307885"
click at [262, 249] on icon "search button" at bounding box center [265, 250] width 7 height 7
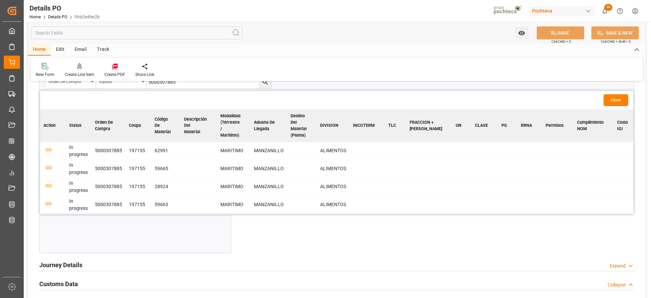
scroll to position [551, 0]
click at [616, 96] on button "Close" at bounding box center [616, 99] width 25 height 12
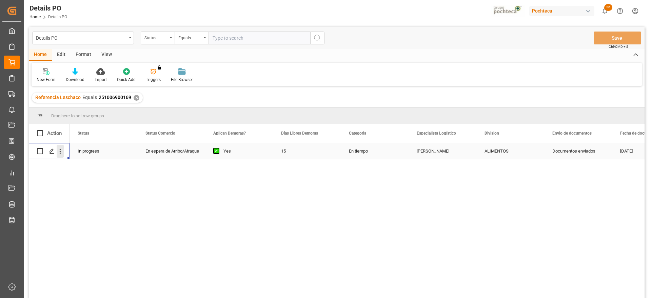
click at [62, 152] on icon "open menu" at bounding box center [60, 151] width 7 height 7
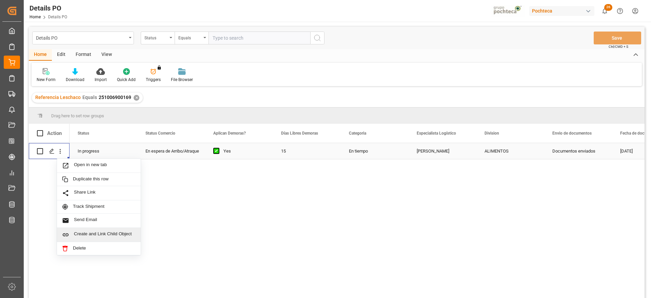
click at [107, 232] on span "Create and Link Child Object" at bounding box center [105, 234] width 62 height 7
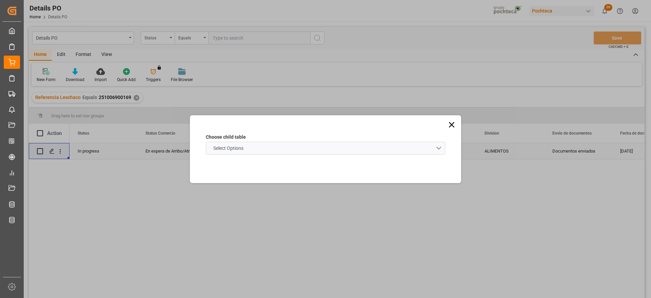
click at [247, 150] on span "Select Options" at bounding box center [228, 148] width 37 height 7
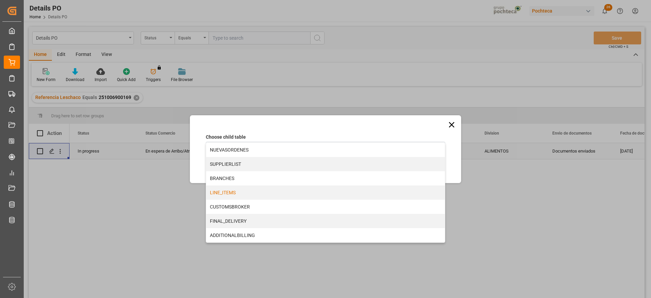
click at [247, 196] on div "LINE_ITEMS" at bounding box center [325, 192] width 239 height 14
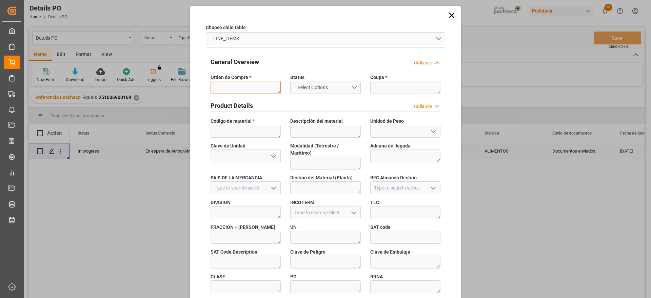
click at [241, 88] on textarea at bounding box center [246, 87] width 70 height 13
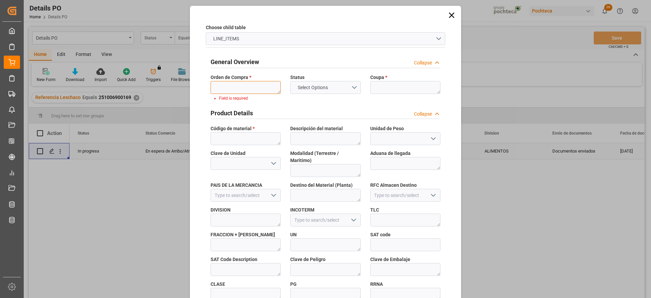
click at [233, 85] on textarea at bounding box center [246, 87] width 70 height 13
paste textarea "5000307885"
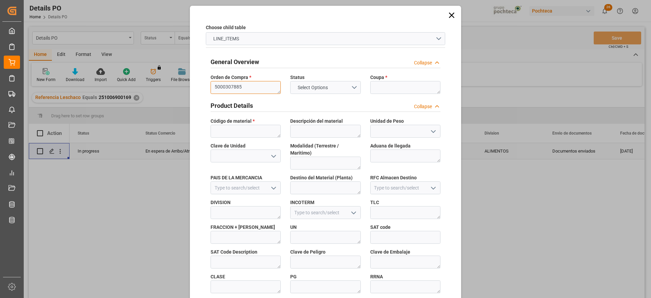
type textarea "5000307885"
click at [379, 86] on textarea at bounding box center [405, 87] width 70 height 13
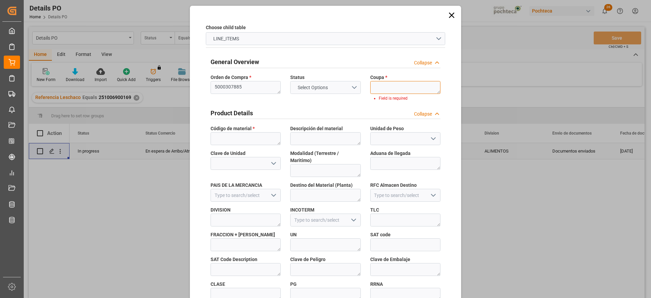
paste textarea "197155"
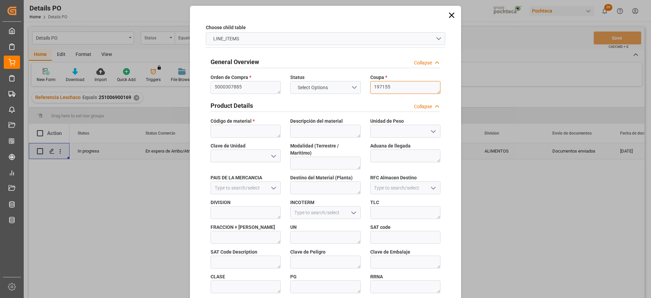
type textarea "197155"
click at [250, 133] on textarea at bounding box center [246, 131] width 70 height 13
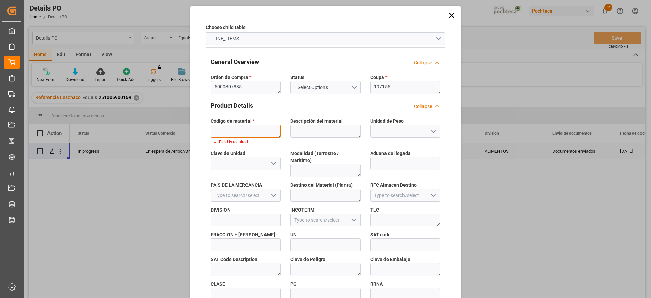
paste textarea "62991"
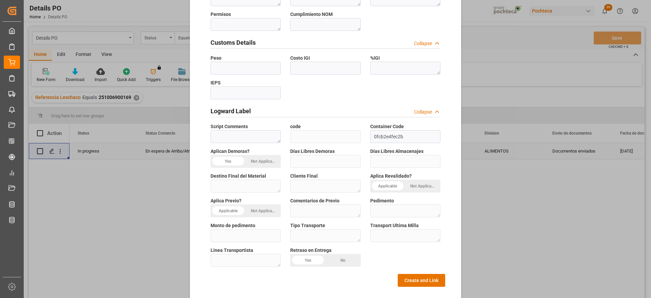
scroll to position [291, 0]
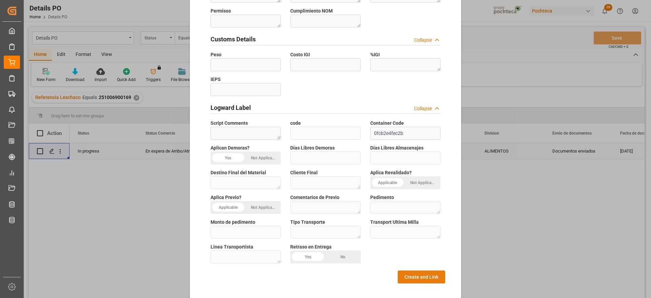
type textarea "62991"
click at [427, 271] on button "Create and Link" at bounding box center [421, 277] width 47 height 13
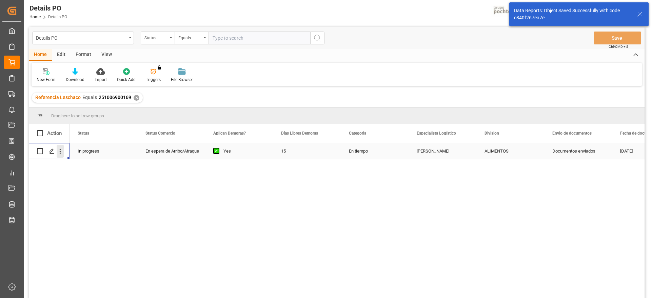
click at [59, 149] on icon "open menu" at bounding box center [60, 151] width 7 height 7
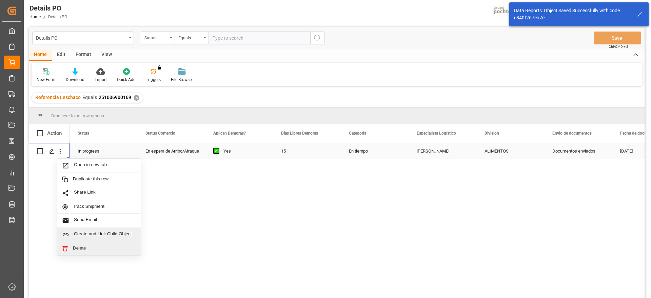
click at [98, 230] on div "Create and Link Child Object" at bounding box center [99, 235] width 84 height 14
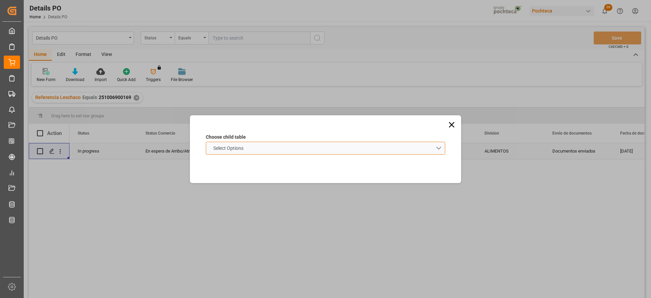
click at [243, 149] on span "Select Options" at bounding box center [228, 148] width 37 height 7
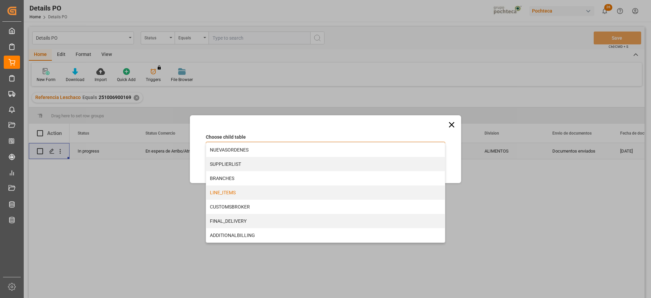
click at [238, 189] on div "LINE_ITEMS" at bounding box center [325, 192] width 239 height 14
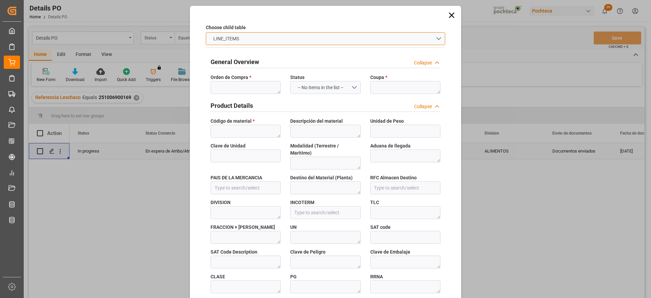
type input "0fcb2e4fec2b"
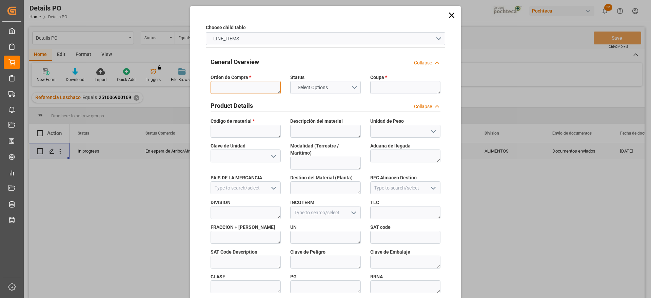
click at [234, 85] on textarea at bounding box center [246, 87] width 70 height 13
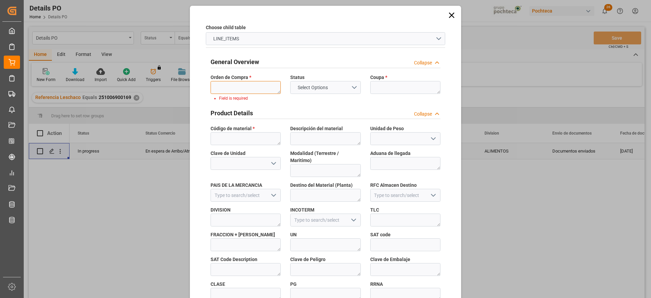
paste textarea "5000307885"
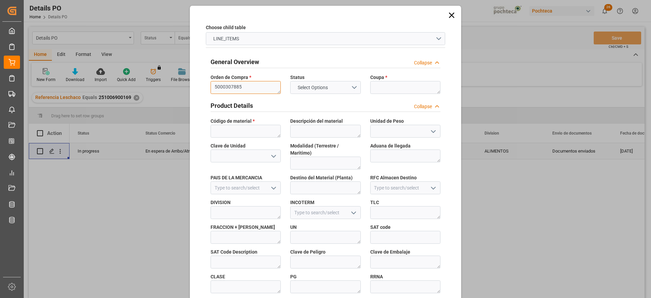
type textarea "5000307885"
click at [381, 89] on textarea at bounding box center [405, 87] width 70 height 13
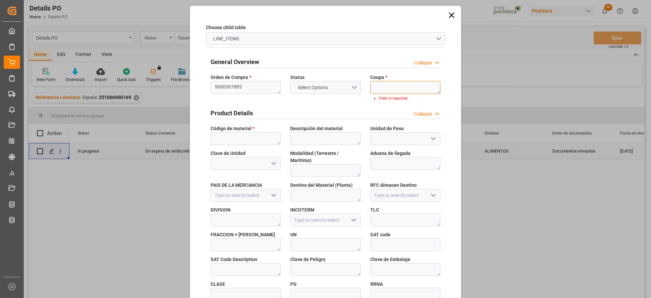
paste textarea "197155"
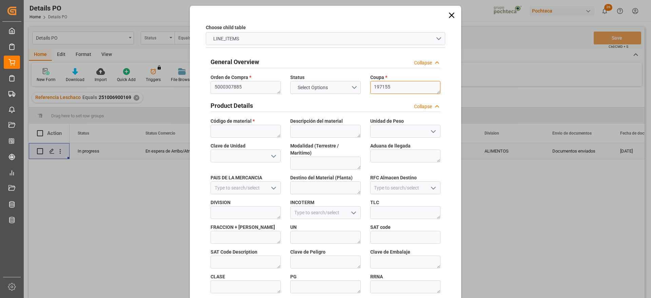
type textarea "197155"
click at [221, 128] on textarea at bounding box center [246, 131] width 70 height 13
paste textarea "59665"
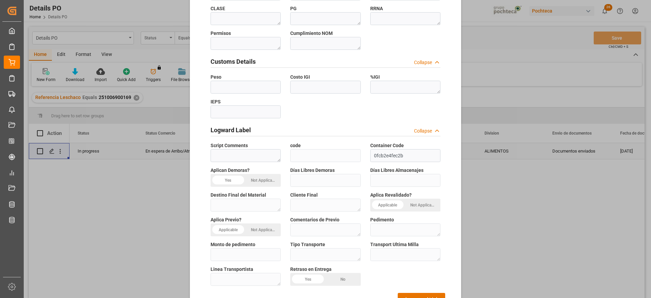
scroll to position [291, 0]
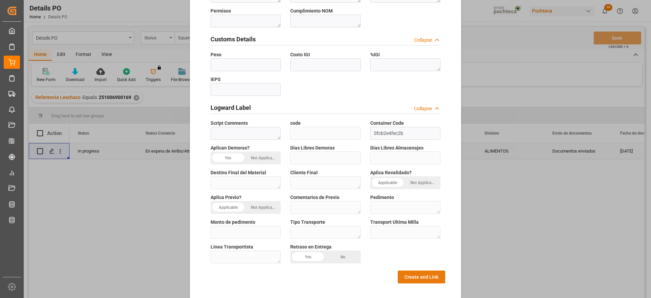
type textarea "59665"
click at [425, 271] on button "Create and Link" at bounding box center [421, 277] width 47 height 13
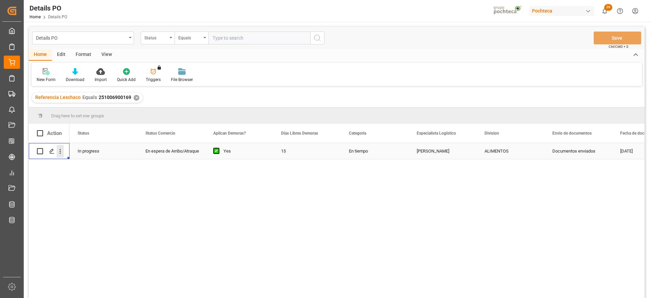
click at [61, 149] on icon "open menu" at bounding box center [60, 151] width 7 height 7
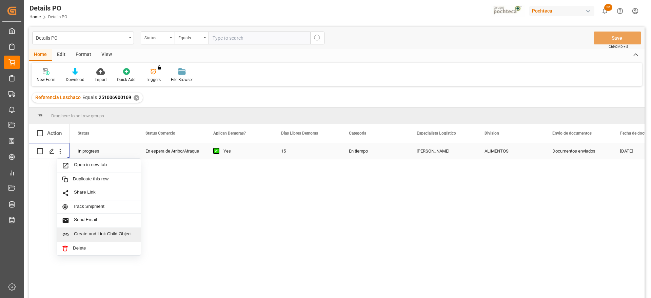
click at [100, 234] on span "Create and Link Child Object" at bounding box center [105, 234] width 62 height 7
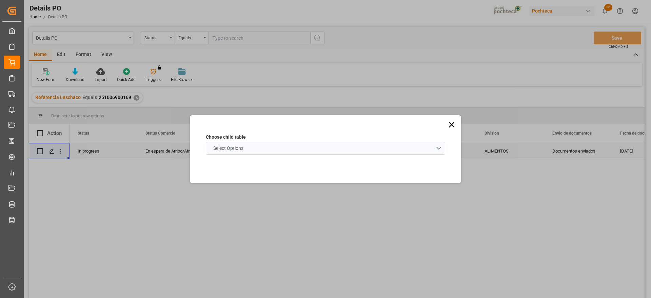
click at [286, 147] on schema "Select Options" at bounding box center [325, 148] width 239 height 13
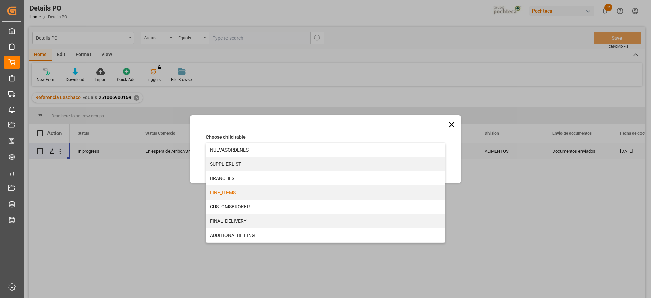
click at [250, 193] on div "LINE_ITEMS" at bounding box center [325, 192] width 239 height 14
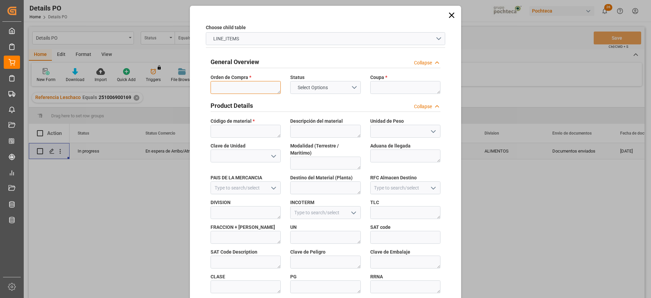
click at [231, 86] on textarea at bounding box center [246, 87] width 70 height 13
paste textarea "5000307885"
type textarea "5000307885"
click at [393, 93] on textarea at bounding box center [405, 87] width 70 height 13
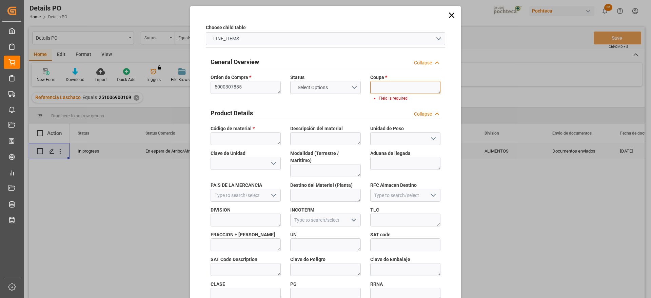
paste textarea "197155"
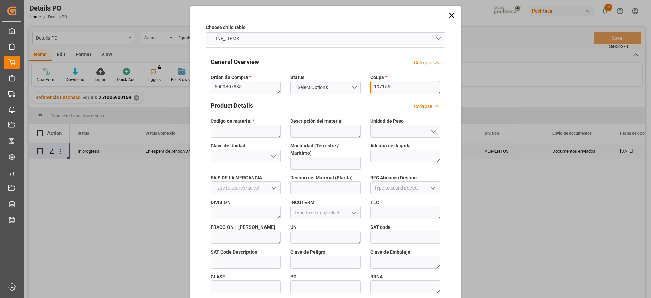
type textarea "197155"
click at [232, 128] on textarea at bounding box center [246, 131] width 70 height 13
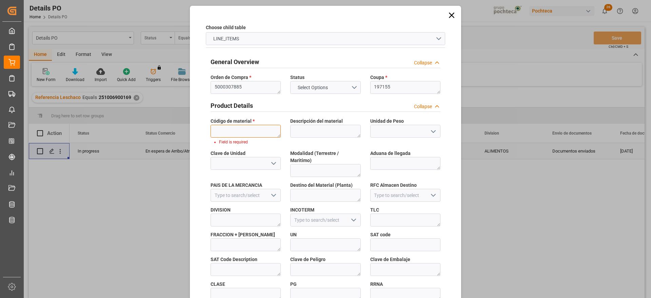
click at [255, 129] on textarea at bounding box center [246, 131] width 70 height 13
paste textarea "59663"
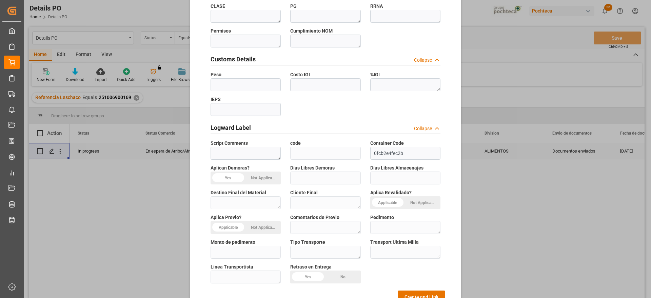
scroll to position [291, 0]
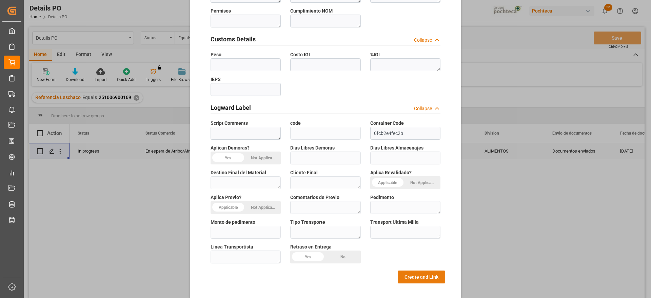
type textarea "59663"
click at [425, 271] on button "Create and Link" at bounding box center [421, 277] width 47 height 13
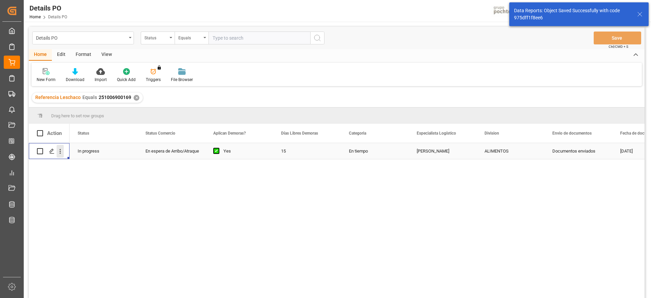
click at [61, 151] on icon "open menu" at bounding box center [60, 151] width 7 height 7
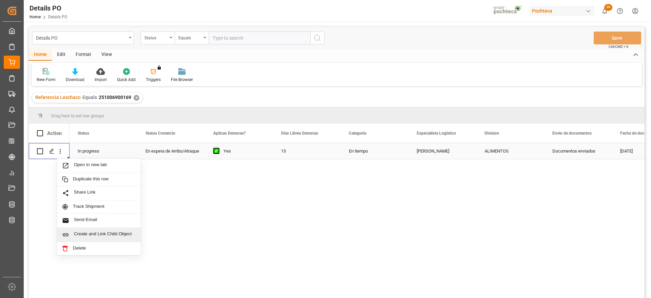
click at [97, 231] on span "Create and Link Child Object" at bounding box center [105, 234] width 62 height 7
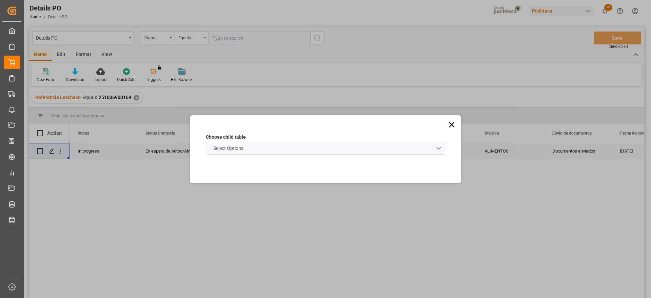
click at [253, 147] on schema "Select Options" at bounding box center [325, 148] width 239 height 13
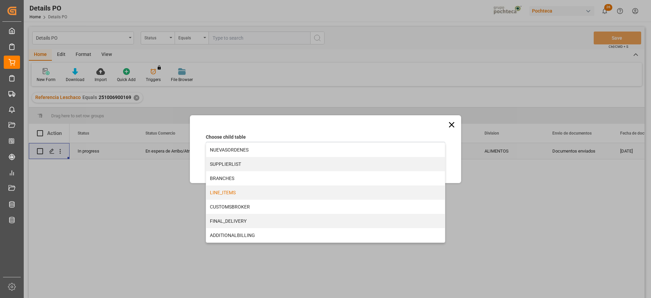
click at [252, 195] on div "LINE_ITEMS" at bounding box center [325, 192] width 239 height 14
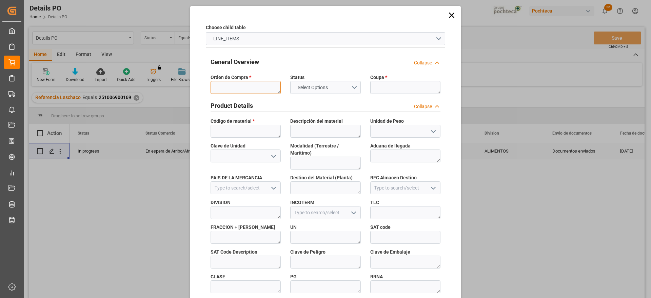
click at [231, 88] on textarea at bounding box center [246, 87] width 70 height 13
paste textarea "5000307885"
type textarea "5000307885"
click at [378, 88] on textarea at bounding box center [405, 87] width 70 height 13
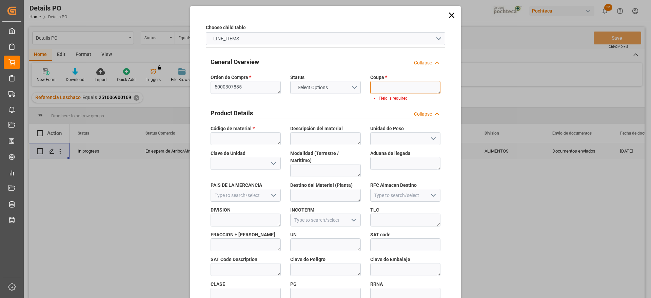
paste textarea "197155"
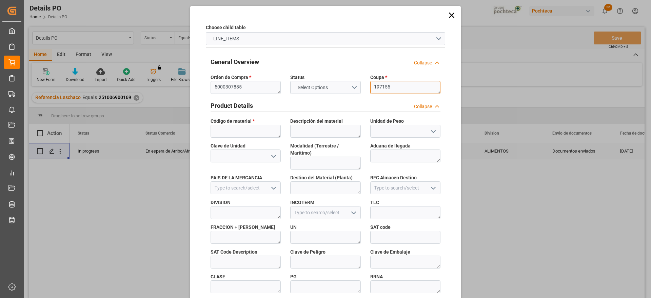
type textarea "197155"
click at [229, 130] on textarea at bounding box center [246, 131] width 70 height 13
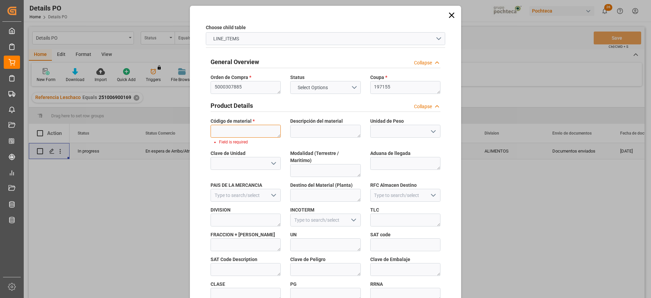
paste textarea "28924"
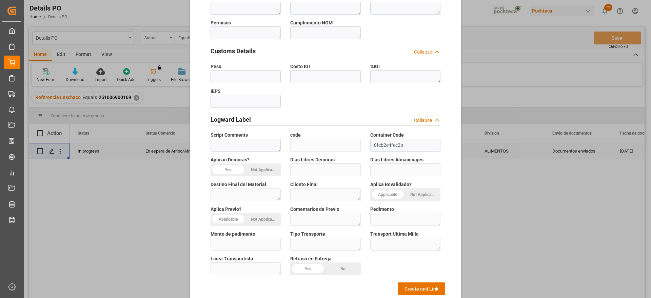
scroll to position [291, 0]
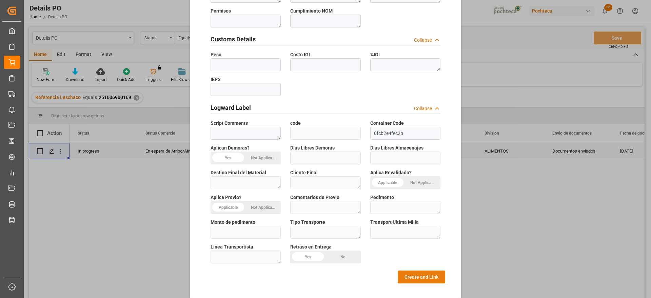
type textarea "28924"
click at [438, 272] on button "Create and Link" at bounding box center [421, 277] width 47 height 13
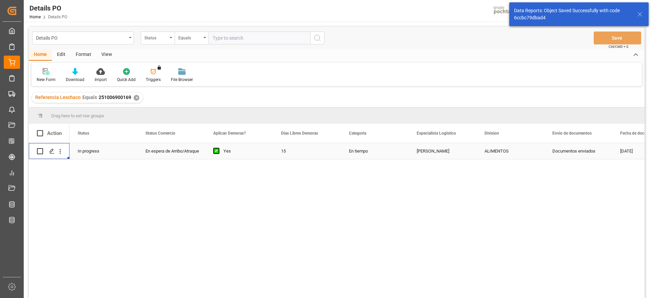
click at [574, 152] on div "Documentos enviados" at bounding box center [578, 151] width 68 height 16
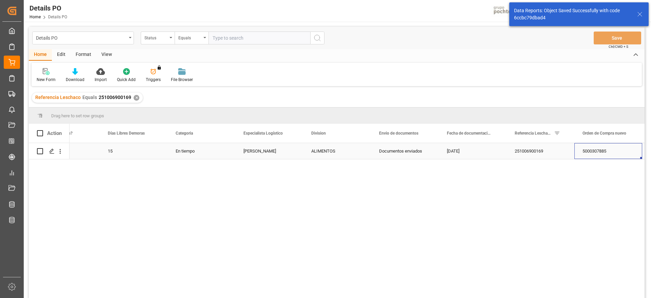
scroll to position [0, 241]
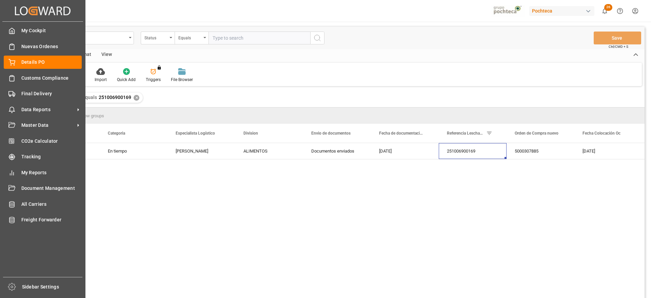
click at [19, 97] on div "Final Delivery Final Delivery" at bounding box center [43, 93] width 78 height 13
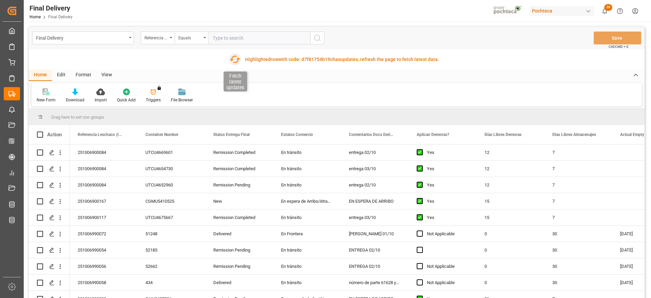
click at [232, 61] on icon "button" at bounding box center [235, 59] width 11 height 11
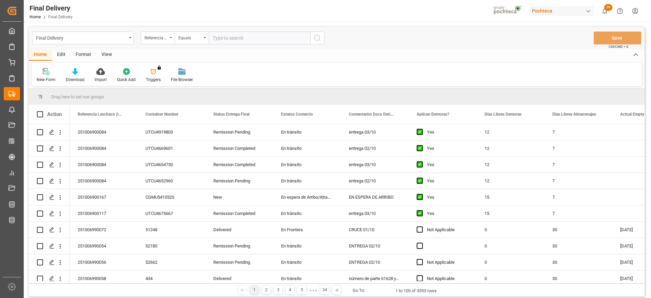
click at [246, 39] on input "text" at bounding box center [260, 38] width 102 height 13
type input "251006900169"
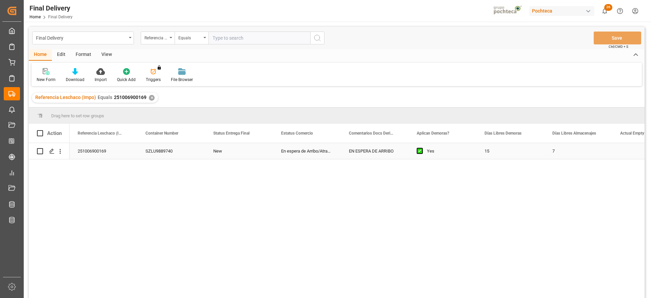
click at [376, 153] on div "EN ESPERA DE ARRIBO" at bounding box center [375, 151] width 68 height 16
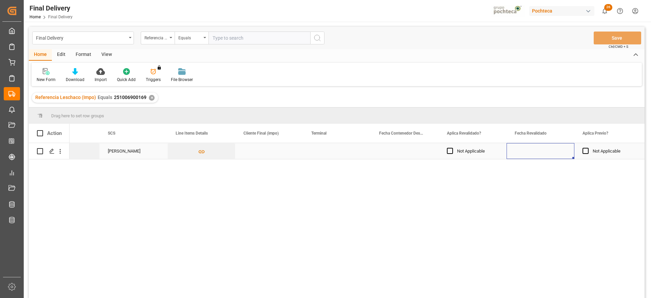
click at [538, 150] on div "Press SPACE to select this row." at bounding box center [541, 151] width 68 height 16
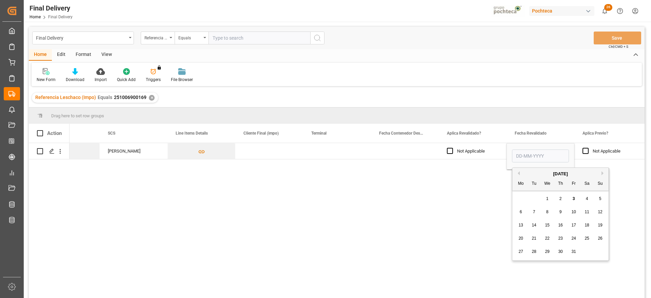
click at [536, 225] on span "14" at bounding box center [534, 225] width 4 height 5
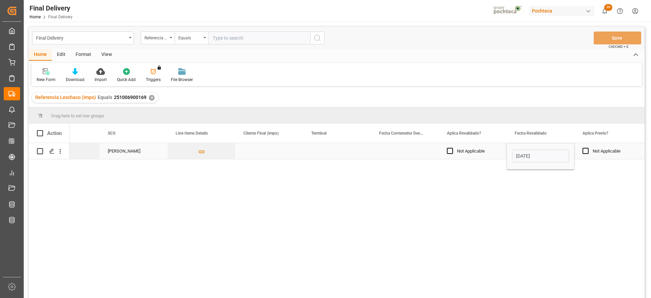
click at [545, 157] on input "[DATE]" at bounding box center [540, 156] width 57 height 13
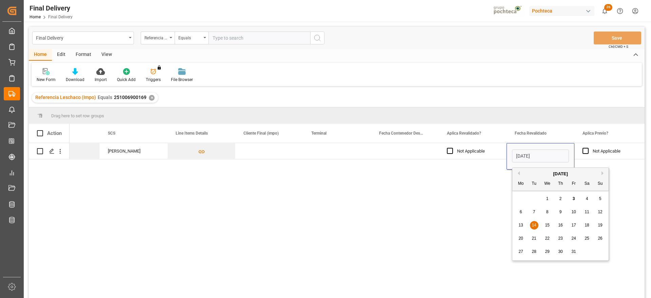
click at [573, 198] on span "3" at bounding box center [574, 198] width 2 height 5
type input "[DATE]"
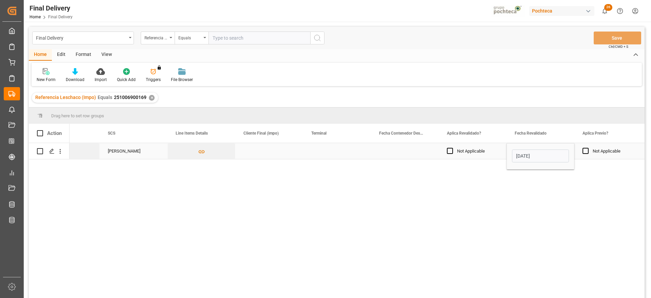
click at [486, 150] on div "Not Applicable" at bounding box center [477, 151] width 41 height 16
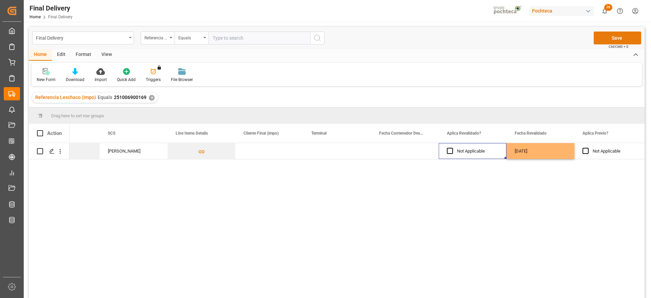
click at [607, 32] on button "Save" at bounding box center [617, 38] width 47 height 13
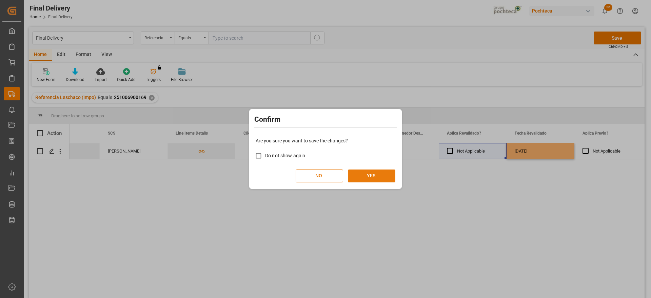
click at [380, 176] on button "YES" at bounding box center [371, 176] width 47 height 13
